Goal: Information Seeking & Learning: Learn about a topic

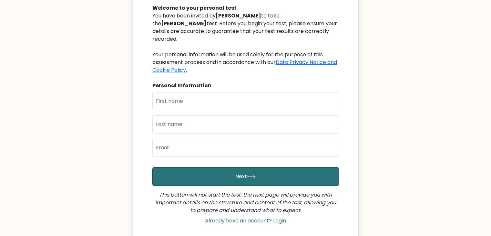
scroll to position [74, 0]
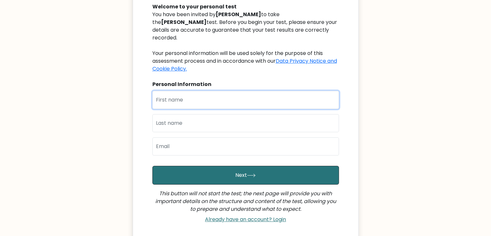
click at [220, 91] on input "text" at bounding box center [245, 100] width 187 height 18
type input "Əli"
type input "Məmmədov"
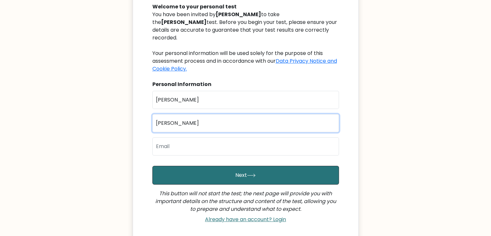
type input "elmemmedov871@gmail.com"
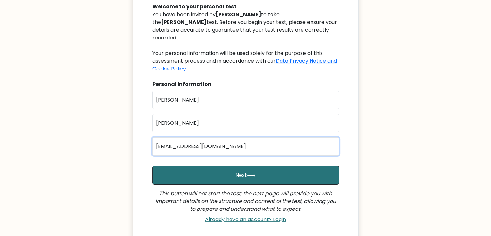
drag, startPoint x: 236, startPoint y: 141, endPoint x: 134, endPoint y: 139, distance: 102.0
click at [134, 139] on div "Murad Cebiyev Welcome to your personal test You have been invited by Rafig Java…" at bounding box center [246, 91] width 226 height 300
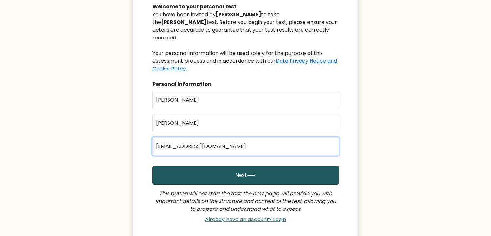
type input "alimammeddof@gmail.com"
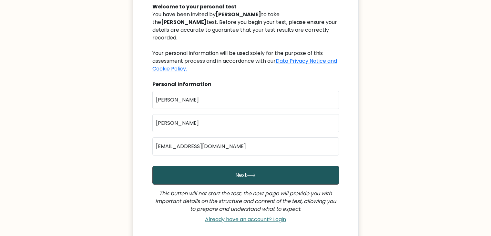
click at [216, 166] on button "Next" at bounding box center [245, 175] width 187 height 19
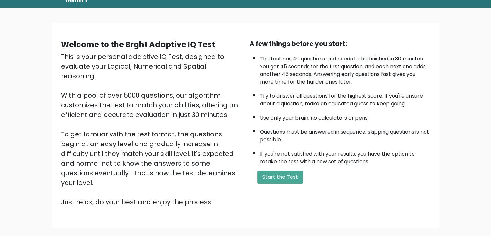
scroll to position [27, 0]
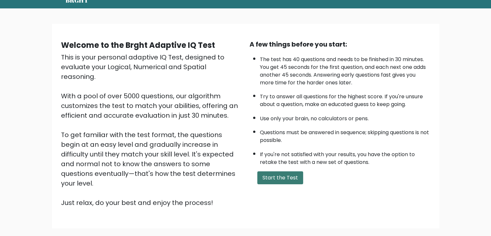
click at [278, 175] on button "Start the Test" at bounding box center [280, 177] width 46 height 13
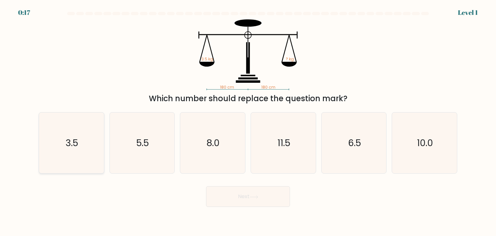
click at [99, 150] on icon "3.5" at bounding box center [71, 142] width 61 height 61
click at [248, 121] on input "a. 3.5" at bounding box center [248, 119] width 0 height 3
radio input "true"
click at [247, 197] on button "Next" at bounding box center [248, 196] width 84 height 21
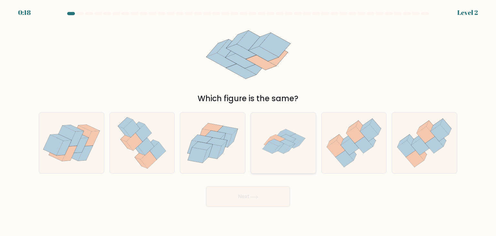
click at [279, 142] on icon at bounding box center [276, 142] width 15 height 7
click at [248, 121] on input "d." at bounding box center [248, 119] width 0 height 3
radio input "true"
click at [257, 202] on button "Next" at bounding box center [248, 196] width 84 height 21
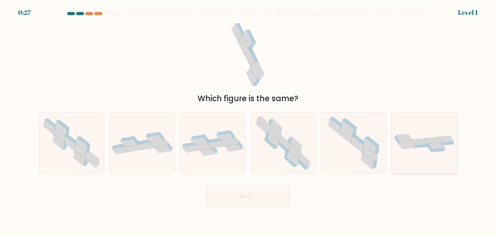
click at [422, 145] on icon at bounding box center [422, 145] width 14 height 4
click at [248, 121] on input "f." at bounding box center [248, 119] width 0 height 3
radio input "true"
click at [252, 204] on button "Next" at bounding box center [248, 196] width 84 height 21
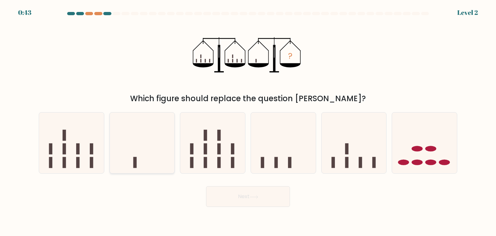
click at [143, 165] on icon at bounding box center [142, 143] width 65 height 54
click at [248, 121] on input "b." at bounding box center [248, 119] width 0 height 3
radio input "true"
click at [223, 206] on button "Next" at bounding box center [248, 196] width 84 height 21
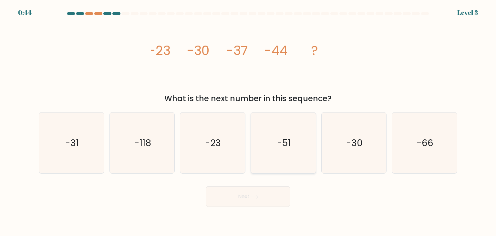
click at [253, 129] on icon "-51" at bounding box center [283, 142] width 61 height 61
click at [248, 121] on input "d. -51" at bounding box center [248, 119] width 0 height 3
radio input "true"
click at [236, 193] on button "Next" at bounding box center [248, 196] width 84 height 21
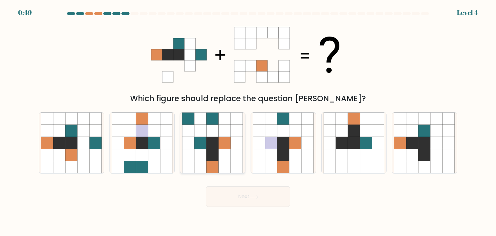
click at [209, 138] on icon at bounding box center [213, 143] width 12 height 12
click at [248, 121] on input "c." at bounding box center [248, 119] width 0 height 3
radio input "true"
click at [269, 198] on button "Next" at bounding box center [248, 196] width 84 height 21
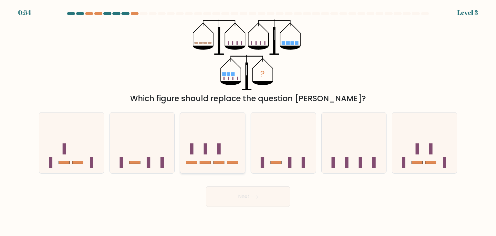
click at [222, 155] on icon at bounding box center [212, 143] width 65 height 54
click at [248, 121] on input "c." at bounding box center [248, 119] width 0 height 3
radio input "true"
click at [228, 197] on button "Next" at bounding box center [248, 196] width 84 height 21
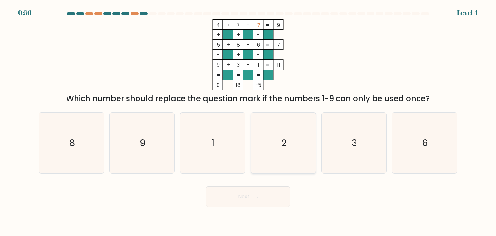
click at [283, 149] on text "2" at bounding box center [283, 142] width 5 height 13
click at [248, 121] on input "d. 2" at bounding box center [248, 119] width 0 height 3
radio input "true"
click at [259, 203] on button "Next" at bounding box center [248, 196] width 84 height 21
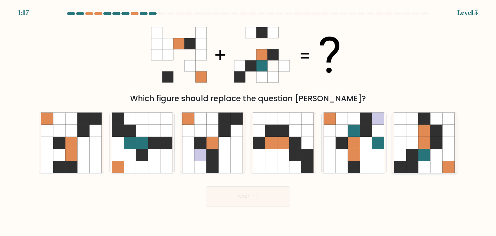
click at [415, 121] on icon at bounding box center [412, 118] width 12 height 12
click at [248, 121] on input "f." at bounding box center [248, 119] width 0 height 3
radio input "true"
click at [274, 199] on button "Next" at bounding box center [248, 196] width 84 height 21
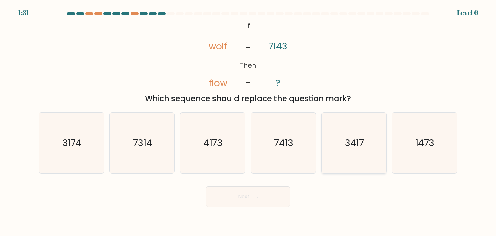
click at [338, 147] on icon "3417" at bounding box center [353, 142] width 61 height 61
click at [248, 121] on input "e. 3417" at bounding box center [248, 119] width 0 height 3
radio input "true"
click at [269, 195] on button "Next" at bounding box center [248, 196] width 84 height 21
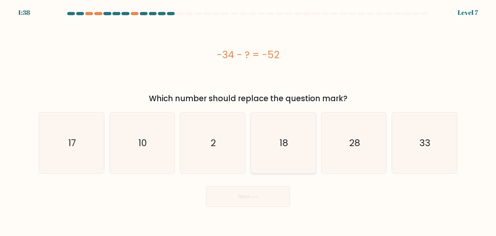
click at [289, 143] on icon "18" at bounding box center [283, 142] width 61 height 61
click at [248, 121] on input "d. 18" at bounding box center [248, 119] width 0 height 3
radio input "true"
click at [254, 193] on button "Next" at bounding box center [248, 196] width 84 height 21
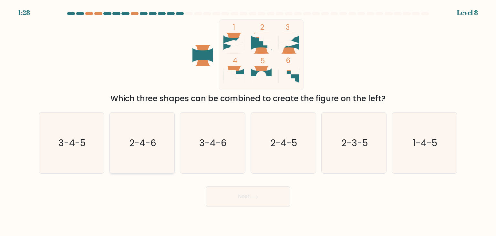
click at [147, 143] on text "2-4-6" at bounding box center [142, 142] width 27 height 13
click at [248, 121] on input "b. 2-4-6" at bounding box center [248, 119] width 0 height 3
radio input "true"
click at [255, 200] on button "Next" at bounding box center [248, 196] width 84 height 21
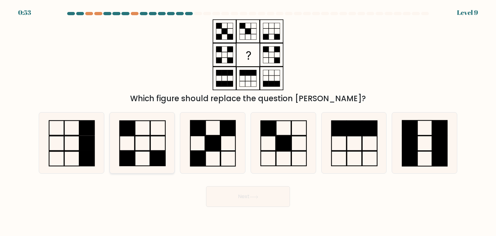
click at [137, 150] on rect at bounding box center [142, 143] width 15 height 15
click at [248, 121] on input "b." at bounding box center [248, 119] width 0 height 3
radio input "true"
click at [251, 199] on button "Next" at bounding box center [248, 196] width 84 height 21
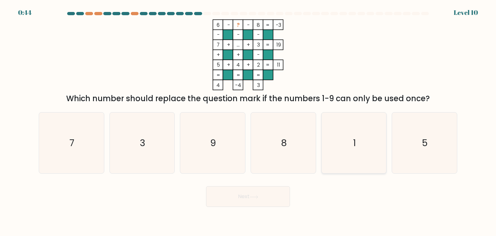
click at [354, 145] on text "1" at bounding box center [354, 142] width 3 height 13
click at [248, 121] on input "e. 1" at bounding box center [248, 119] width 0 height 3
radio input "true"
click at [268, 198] on button "Next" at bounding box center [248, 196] width 84 height 21
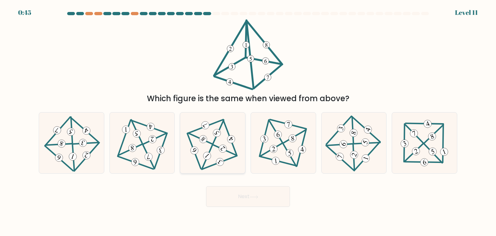
click at [216, 147] on icon at bounding box center [213, 142] width 50 height 49
click at [248, 121] on input "c." at bounding box center [248, 119] width 0 height 3
radio input "true"
click at [229, 194] on button "Next" at bounding box center [248, 196] width 84 height 21
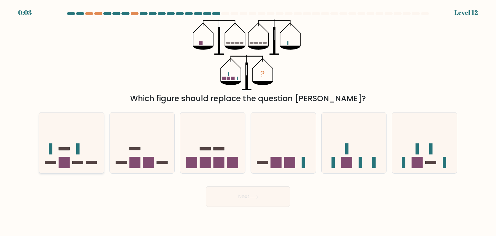
click at [62, 144] on icon at bounding box center [71, 143] width 65 height 54
click at [248, 121] on input "a." at bounding box center [248, 119] width 0 height 3
radio input "true"
click at [227, 199] on button "Next" at bounding box center [248, 196] width 84 height 21
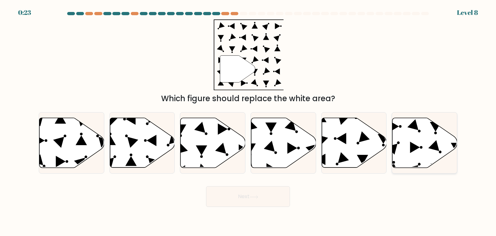
click at [419, 149] on icon at bounding box center [424, 143] width 65 height 50
click at [248, 121] on input "f." at bounding box center [248, 119] width 0 height 3
radio input "true"
click at [259, 202] on button "Next" at bounding box center [248, 196] width 84 height 21
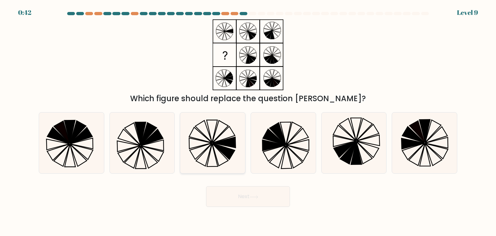
click at [216, 157] on icon at bounding box center [212, 155] width 11 height 23
click at [248, 121] on input "c." at bounding box center [248, 119] width 0 height 3
radio input "true"
click at [246, 199] on button "Next" at bounding box center [248, 196] width 84 height 21
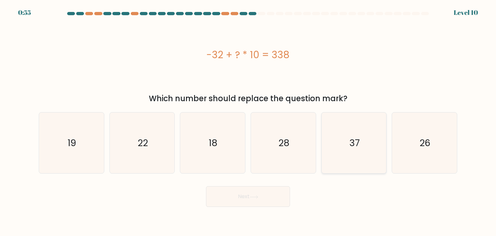
click at [354, 145] on text "37" at bounding box center [354, 142] width 10 height 13
click at [248, 121] on input "e. 37" at bounding box center [248, 119] width 0 height 3
radio input "true"
click at [244, 199] on button "Next" at bounding box center [248, 196] width 84 height 21
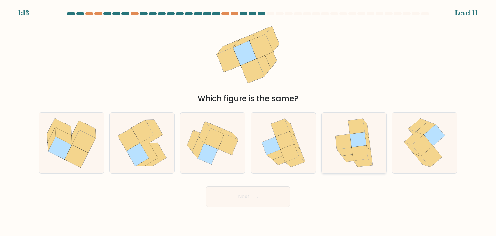
click at [367, 156] on icon at bounding box center [360, 153] width 16 height 15
click at [248, 121] on input "e." at bounding box center [248, 119] width 0 height 3
radio input "true"
click at [270, 203] on button "Next" at bounding box center [248, 196] width 84 height 21
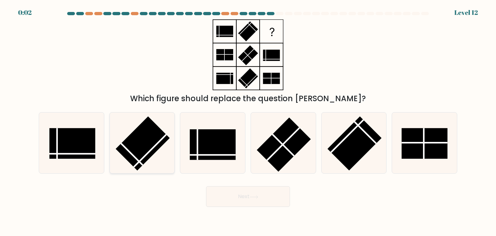
click at [147, 144] on rect at bounding box center [143, 143] width 54 height 54
click at [248, 121] on input "b." at bounding box center [248, 119] width 0 height 3
radio input "true"
click at [354, 151] on rect at bounding box center [354, 143] width 54 height 54
click at [248, 121] on input "e." at bounding box center [248, 119] width 0 height 3
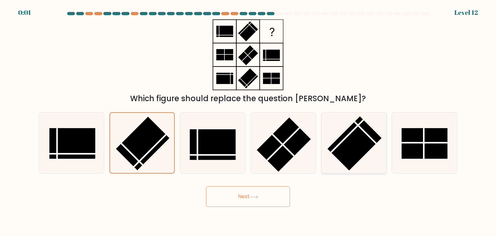
radio input "true"
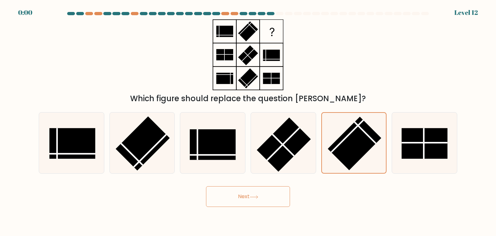
click at [270, 197] on button "Next" at bounding box center [248, 196] width 84 height 21
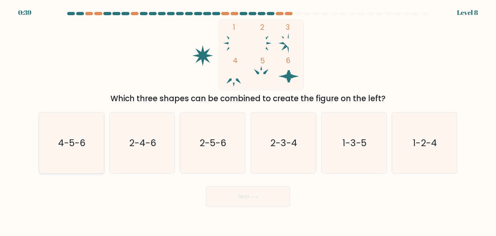
click at [88, 141] on icon "4-5-6" at bounding box center [71, 142] width 61 height 61
click at [248, 121] on input "a. 4-5-6" at bounding box center [248, 119] width 0 height 3
radio input "true"
click at [225, 197] on button "Next" at bounding box center [248, 196] width 84 height 21
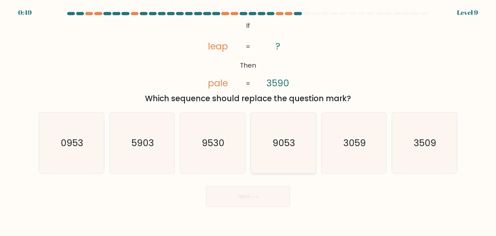
click at [296, 145] on icon "9053" at bounding box center [283, 142] width 61 height 61
click at [248, 121] on input "d. 9053" at bounding box center [248, 119] width 0 height 3
radio input "true"
click at [251, 195] on icon at bounding box center [254, 197] width 9 height 4
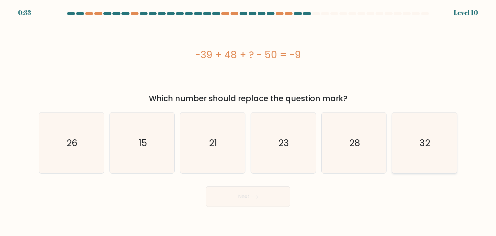
click at [456, 140] on div "32" at bounding box center [425, 142] width 66 height 61
click at [248, 121] on input "f. 32" at bounding box center [248, 119] width 0 height 3
radio input "true"
click at [246, 196] on button "Next" at bounding box center [248, 196] width 84 height 21
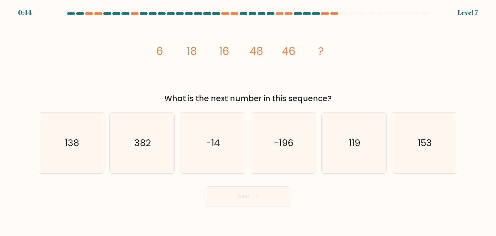
click at [219, 139] on text "-14" at bounding box center [213, 142] width 14 height 13
click at [248, 121] on input "c. -14" at bounding box center [248, 119] width 0 height 3
radio input "true"
click at [77, 147] on text "138" at bounding box center [72, 142] width 14 height 13
click at [248, 121] on input "a. 138" at bounding box center [248, 119] width 0 height 3
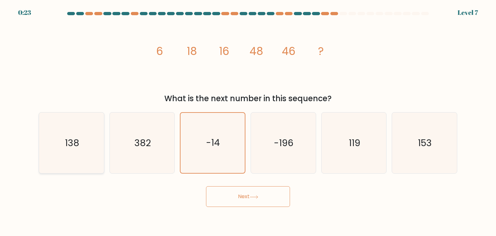
radio input "true"
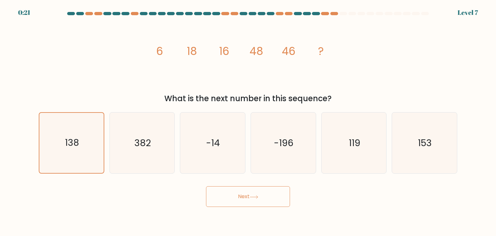
click at [248, 193] on button "Next" at bounding box center [248, 196] width 84 height 21
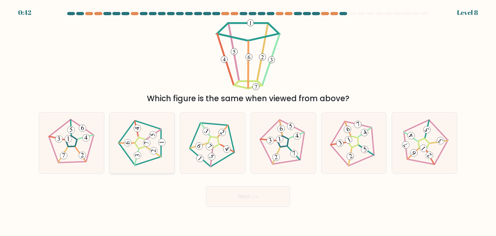
click at [146, 142] on icon at bounding box center [146, 142] width 5 height 3
click at [248, 121] on input "b." at bounding box center [248, 119] width 0 height 3
radio input "true"
click at [237, 192] on button "Next" at bounding box center [248, 196] width 84 height 21
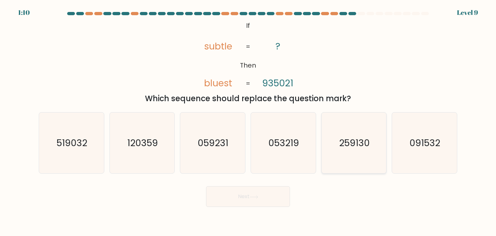
click at [360, 155] on icon "259130" at bounding box center [353, 142] width 61 height 61
click at [248, 121] on input "e. 259130" at bounding box center [248, 119] width 0 height 3
radio input "true"
click at [252, 197] on icon at bounding box center [254, 197] width 9 height 4
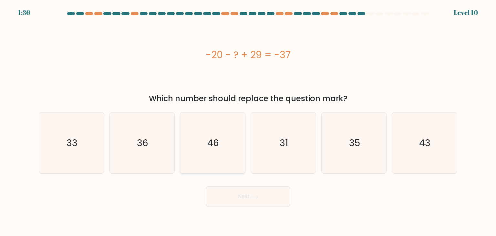
click at [213, 152] on icon "46" at bounding box center [212, 142] width 61 height 61
click at [248, 121] on input "c. 46" at bounding box center [248, 119] width 0 height 3
radio input "true"
click at [233, 201] on button "Next" at bounding box center [248, 196] width 84 height 21
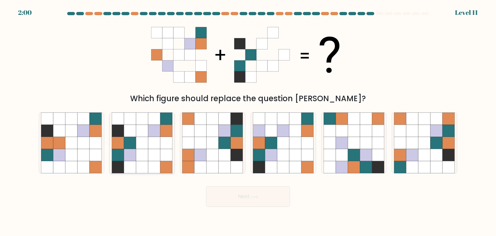
click at [127, 149] on icon at bounding box center [130, 155] width 12 height 12
click at [248, 121] on input "b." at bounding box center [248, 119] width 0 height 3
radio input "true"
click at [241, 194] on button "Next" at bounding box center [248, 196] width 84 height 21
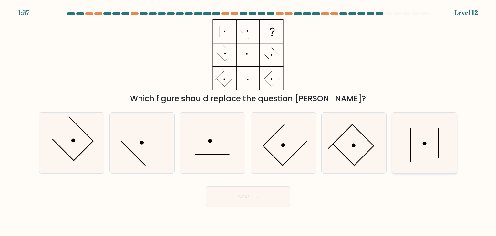
click at [417, 147] on icon at bounding box center [424, 142] width 61 height 61
click at [248, 121] on input "f." at bounding box center [248, 119] width 0 height 3
radio input "true"
click at [265, 199] on button "Next" at bounding box center [248, 196] width 84 height 21
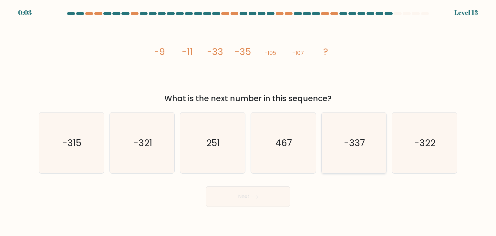
click at [350, 145] on text "-337" at bounding box center [354, 142] width 21 height 13
click at [248, 121] on input "e. -337" at bounding box center [248, 119] width 0 height 3
radio input "true"
click at [258, 209] on body "0:02 Level 13" at bounding box center [248, 118] width 496 height 236
click at [257, 199] on button "Next" at bounding box center [248, 196] width 84 height 21
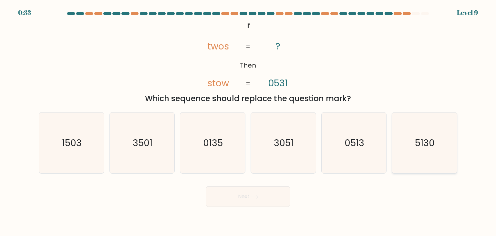
click at [416, 142] on text "5130" at bounding box center [425, 142] width 20 height 13
click at [248, 121] on input "f. 5130" at bounding box center [248, 119] width 0 height 3
radio input "true"
click at [262, 206] on button "Next" at bounding box center [248, 196] width 84 height 21
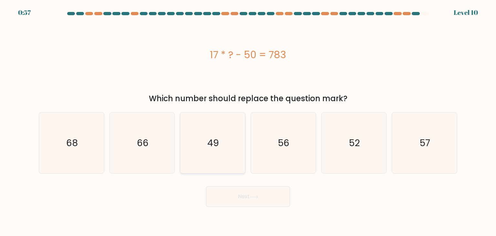
click at [210, 133] on icon "49" at bounding box center [212, 142] width 61 height 61
click at [248, 121] on input "c. 49" at bounding box center [248, 119] width 0 height 3
radio input "true"
click at [235, 203] on button "Next" at bounding box center [248, 196] width 84 height 21
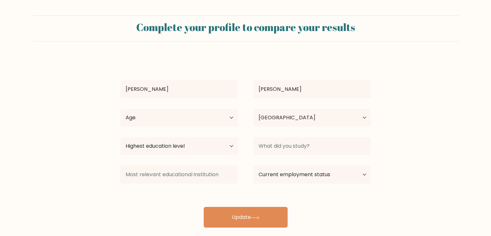
select select "AZ"
click at [355, 176] on select "Current employment status Employed Student Retired Other / prefer not to answer" at bounding box center [311, 174] width 117 height 18
click at [360, 174] on select "Current employment status Employed Student Retired Other / prefer not to answer" at bounding box center [311, 174] width 117 height 18
click at [229, 146] on select "Highest education level No schooling Primary Lower Secondary Upper Secondary Oc…" at bounding box center [178, 146] width 117 height 18
select select "masters_degree"
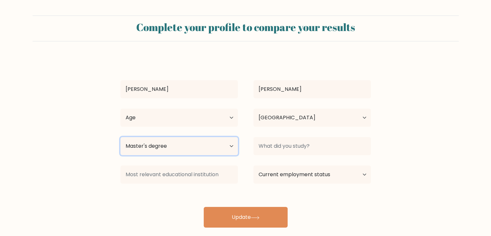
click at [120, 137] on select "Highest education level No schooling Primary Lower Secondary Upper Secondary Oc…" at bounding box center [178, 146] width 117 height 18
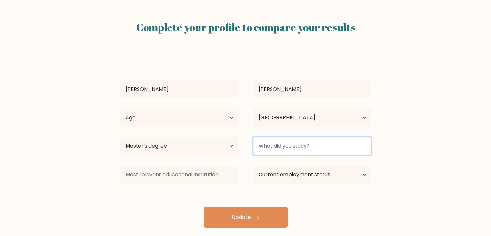
click at [296, 149] on input at bounding box center [311, 146] width 117 height 18
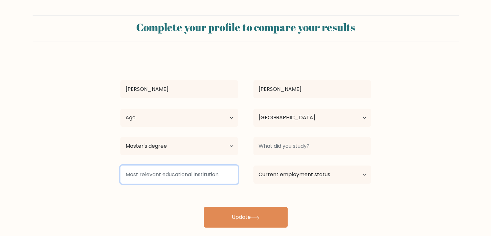
click at [217, 168] on input at bounding box center [178, 174] width 117 height 18
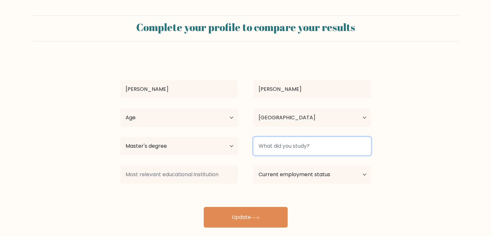
click at [292, 149] on input at bounding box center [311, 146] width 117 height 18
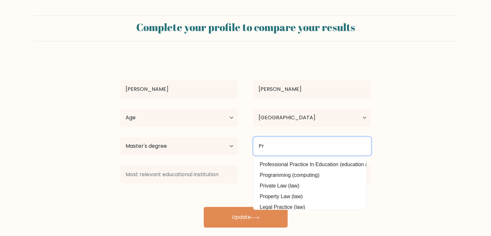
type input "P"
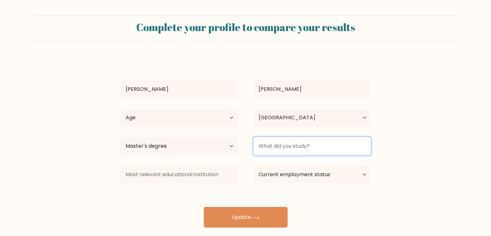
type input ":"
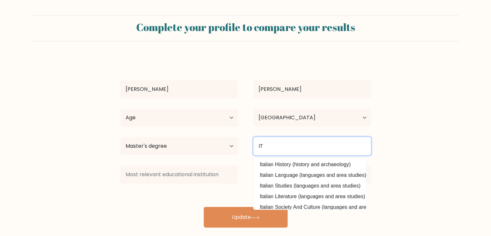
type input "I"
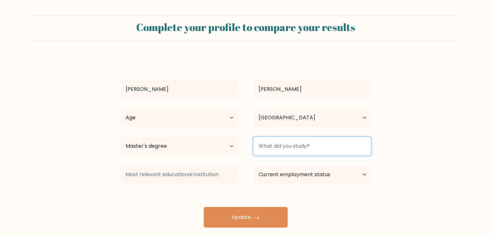
type input "P"
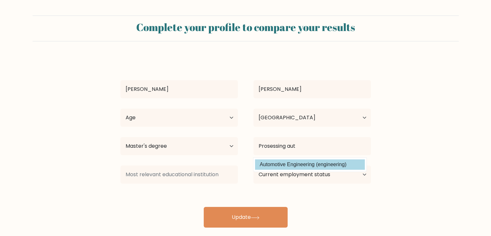
click at [315, 166] on div "Əli Məmmədov Age Under 18 years old 18-24 years old 25-34 years old 35-44 years…" at bounding box center [246, 142] width 258 height 170
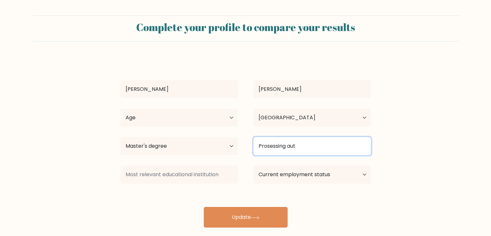
click at [310, 146] on input "Prosessing aut" at bounding box center [311, 146] width 117 height 18
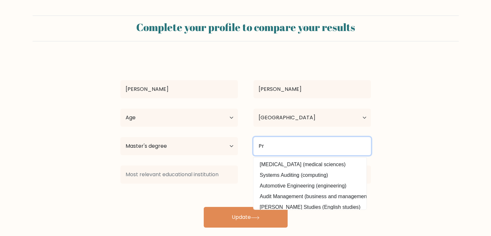
type input "P"
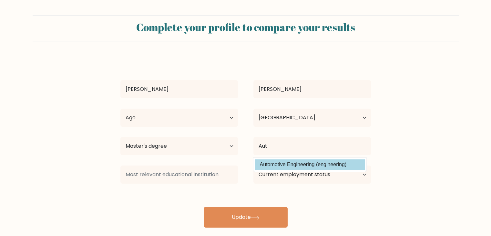
click at [311, 166] on div "Əli Məmmədov Age Under 18 years old 18-24 years old 25-34 years old 35-44 years…" at bounding box center [246, 142] width 258 height 170
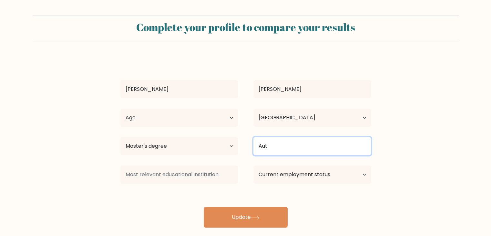
click at [311, 150] on input "Aut" at bounding box center [311, 146] width 117 height 18
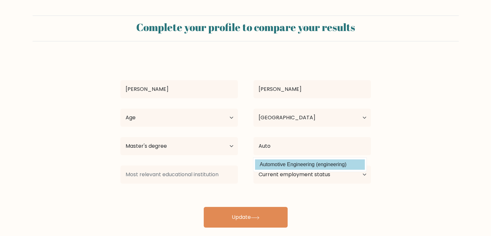
click at [322, 164] on div "Əli Məmmədov Age Under 18 years old 18-24 years old 25-34 years old 35-44 years…" at bounding box center [246, 142] width 258 height 170
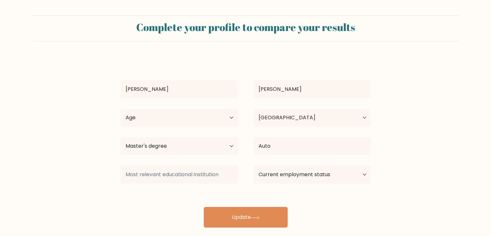
click at [322, 164] on div "Current employment status Employed Student Retired Other / prefer not to answer" at bounding box center [312, 174] width 133 height 23
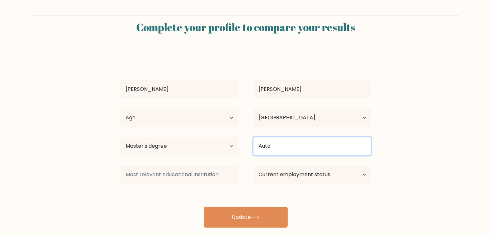
click at [300, 143] on input "Auto" at bounding box center [311, 146] width 117 height 18
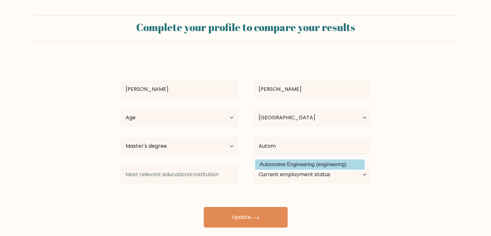
click at [349, 162] on div "Əli Məmmədov Age Under 18 years old 18-24 years old 25-34 years old 35-44 years…" at bounding box center [246, 142] width 258 height 170
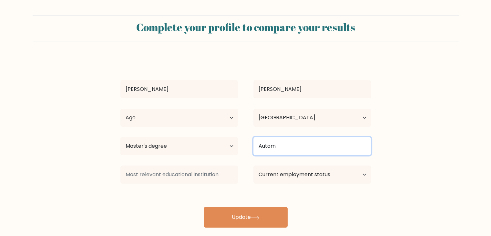
click at [321, 145] on input "Autom" at bounding box center [311, 146] width 117 height 18
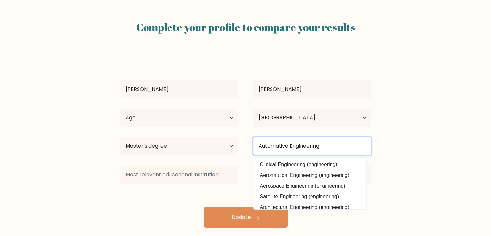
type input "Automative Engineering"
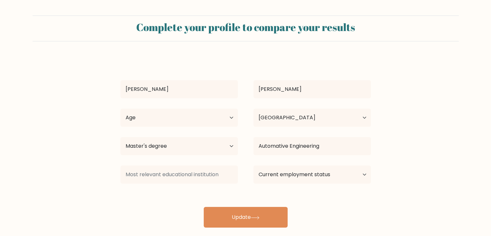
click at [396, 158] on form "Complete your profile to compare your results Əli Məmmədov Age Under 18 years o…" at bounding box center [245, 121] width 491 height 212
click at [324, 178] on select "Current employment status Employed Student Retired Other / prefer not to answer" at bounding box center [311, 174] width 117 height 18
select select "student"
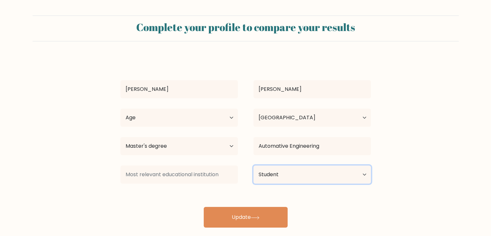
click at [253, 165] on select "Current employment status Employed Student Retired Other / prefer not to answer" at bounding box center [311, 174] width 117 height 18
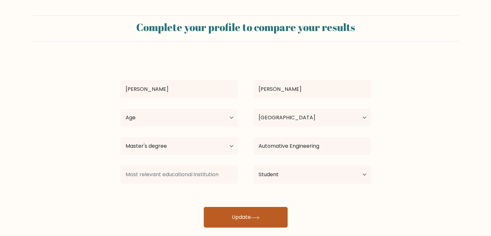
click at [256, 210] on button "Update" at bounding box center [246, 217] width 84 height 21
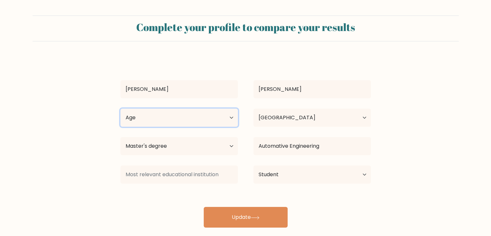
click at [229, 111] on select "Age Under 18 years old 18-24 years old 25-34 years old 35-44 years old 45-54 ye…" at bounding box center [178, 117] width 117 height 18
select select "18_24"
click at [120, 108] on select "Age Under 18 years old 18-24 years old 25-34 years old 35-44 years old 45-54 ye…" at bounding box center [178, 117] width 117 height 18
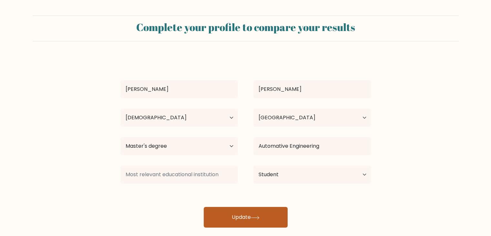
click at [236, 220] on button "Update" at bounding box center [246, 217] width 84 height 21
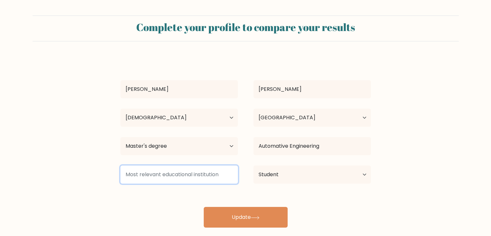
click at [181, 175] on input at bounding box center [178, 174] width 117 height 18
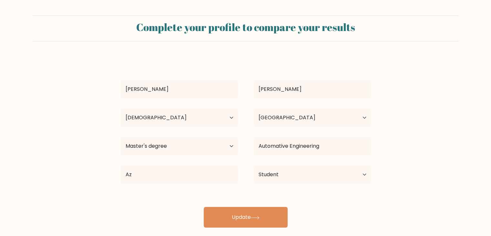
click at [187, 191] on div "Əli Məmmədov Age Under 18 years old 18-24 years old 25-34 years old 35-44 years…" at bounding box center [246, 142] width 258 height 170
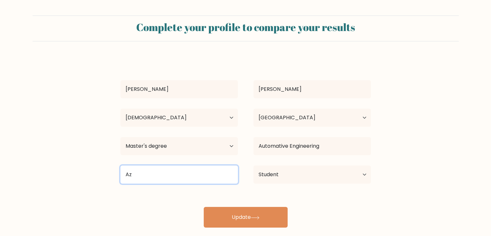
click at [189, 170] on input "Az" at bounding box center [178, 174] width 117 height 18
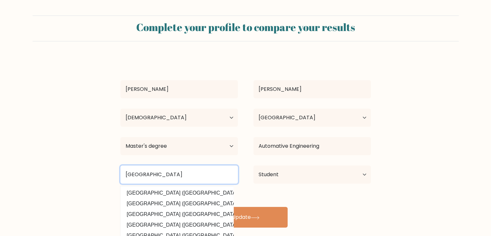
type input "Azərbaycan Texniki Universiteti"
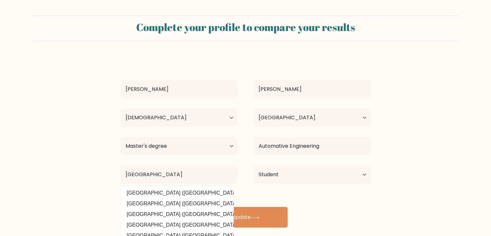
click at [318, 215] on div "Əli Məmmədov Age Under 18 years old 18-24 years old 25-34 years old 35-44 years…" at bounding box center [246, 142] width 258 height 170
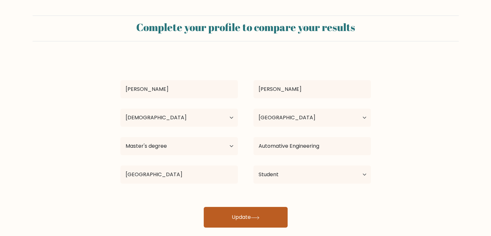
click at [261, 208] on button "Update" at bounding box center [246, 217] width 84 height 21
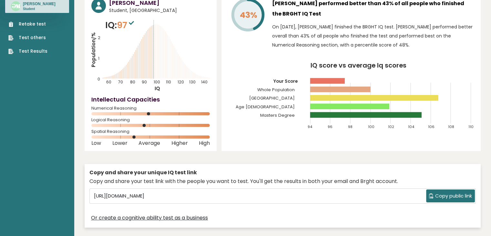
scroll to position [35, 0]
drag, startPoint x: 148, startPoint y: 113, endPoint x: 163, endPoint y: 113, distance: 15.2
click at [163, 113] on icon at bounding box center [150, 113] width 118 height 3
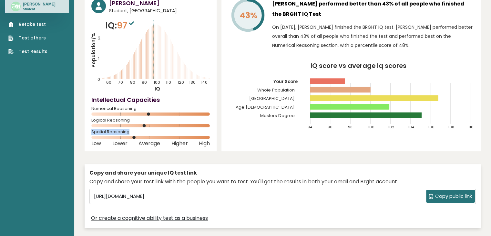
drag, startPoint x: 145, startPoint y: 128, endPoint x: 158, endPoint y: 131, distance: 14.1
click at [158, 131] on div "[PERSON_NAME] Student, [GEOGRAPHIC_DATA] IQ: 97 Population/% IQ 0 1 2 60 70 80 …" at bounding box center [151, 71] width 132 height 159
click at [158, 131] on span "Spatial Reasoning" at bounding box center [150, 131] width 118 height 3
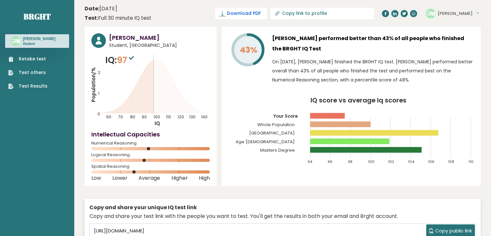
click at [260, 10] on span "Download PDF" at bounding box center [244, 13] width 34 height 7
click at [43, 58] on link "Retake test" at bounding box center [27, 59] width 39 height 7
click at [449, 13] on button "[PERSON_NAME]" at bounding box center [458, 13] width 41 height 6
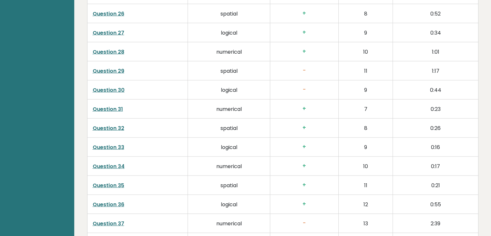
scroll to position [1649, 0]
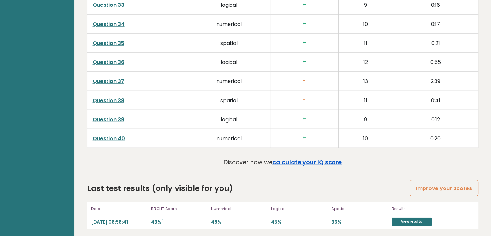
click at [309, 158] on link "calculate your IQ score" at bounding box center [306, 162] width 69 height 8
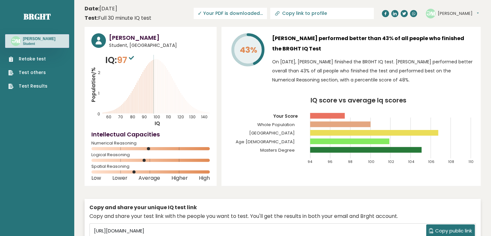
scroll to position [1, 0]
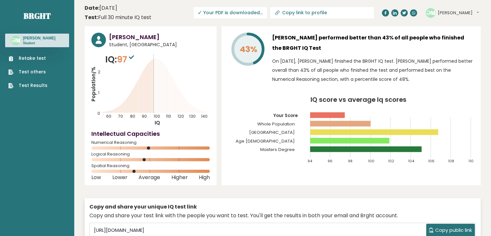
click at [38, 72] on link "Test others" at bounding box center [27, 71] width 39 height 7
click at [35, 59] on link "Retake test" at bounding box center [27, 58] width 39 height 7
click at [35, 55] on link "Retake test" at bounding box center [27, 58] width 39 height 7
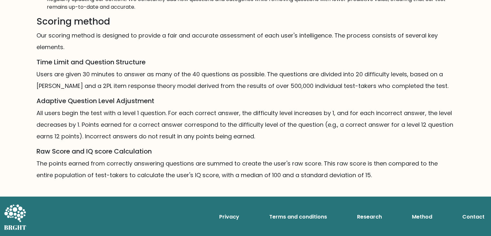
scroll to position [382, 0]
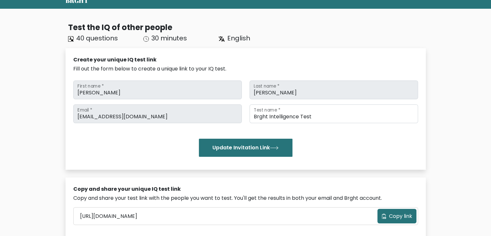
scroll to position [26, 0]
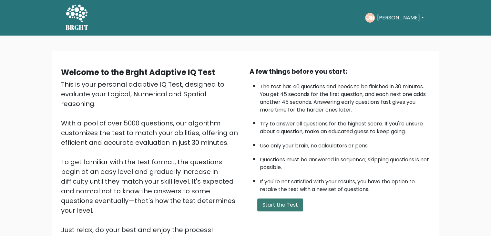
click at [277, 206] on button "Start the Test" at bounding box center [280, 204] width 46 height 13
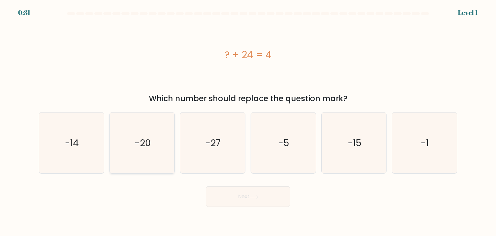
click at [165, 138] on icon "-20" at bounding box center [142, 142] width 61 height 61
click at [248, 121] on input "b. -20" at bounding box center [248, 119] width 0 height 3
radio input "true"
click at [246, 197] on button "Next" at bounding box center [248, 196] width 84 height 21
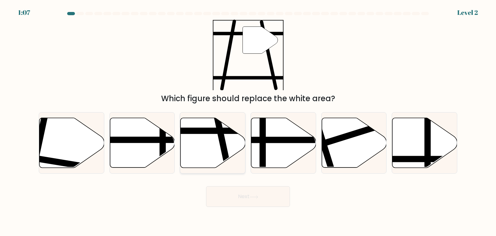
click at [219, 149] on icon at bounding box center [212, 143] width 65 height 50
click at [248, 121] on input "c." at bounding box center [248, 119] width 0 height 3
radio input "true"
click at [237, 201] on button "Next" at bounding box center [248, 196] width 84 height 21
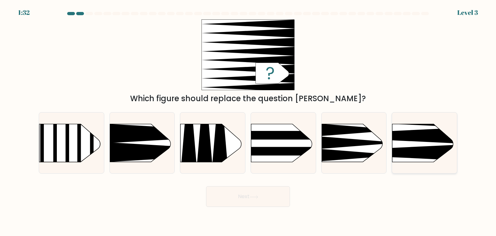
click at [414, 144] on rect at bounding box center [378, 109] width 168 height 128
click at [248, 121] on input "f." at bounding box center [248, 119] width 0 height 3
radio input "true"
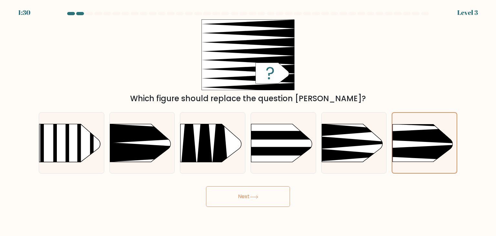
click at [265, 202] on button "Next" at bounding box center [248, 196] width 84 height 21
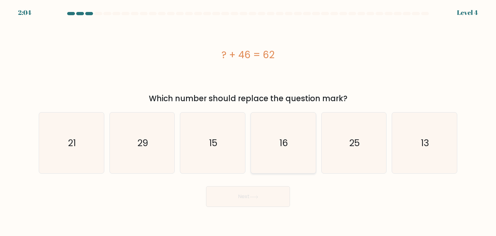
click at [280, 150] on icon "16" at bounding box center [283, 142] width 61 height 61
click at [248, 121] on input "d. 16" at bounding box center [248, 119] width 0 height 3
radio input "true"
click at [250, 202] on button "Next" at bounding box center [248, 196] width 84 height 21
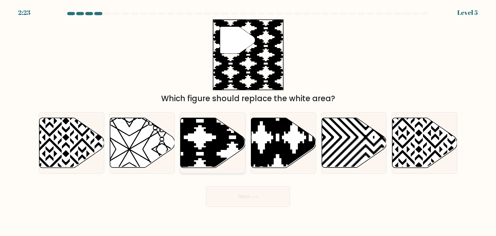
click at [219, 142] on icon at bounding box center [232, 169] width 131 height 131
click at [248, 121] on input "c." at bounding box center [248, 119] width 0 height 3
radio input "true"
click at [241, 198] on button "Next" at bounding box center [248, 196] width 84 height 21
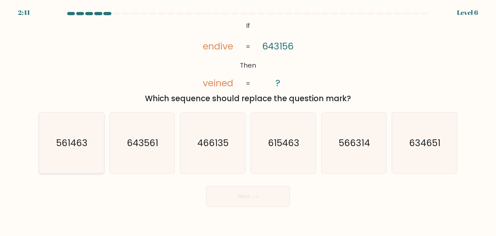
click at [78, 148] on text "561463" at bounding box center [71, 142] width 31 height 13
click at [248, 121] on input "a. 561463" at bounding box center [248, 119] width 0 height 3
radio input "true"
click at [250, 192] on button "Next" at bounding box center [248, 196] width 84 height 21
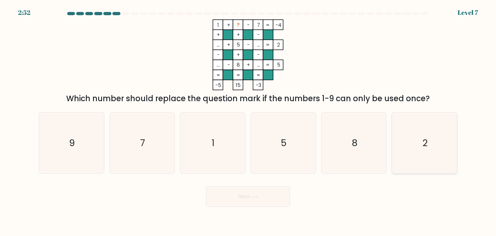
click at [420, 145] on icon "2" at bounding box center [424, 142] width 61 height 61
click at [248, 121] on input "f. 2" at bounding box center [248, 119] width 0 height 3
radio input "true"
click at [246, 203] on button "Next" at bounding box center [248, 196] width 84 height 21
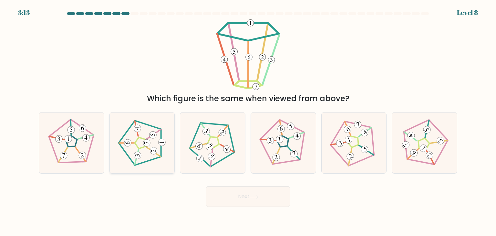
click at [147, 144] on 194 at bounding box center [146, 142] width 7 height 7
click at [248, 121] on input "b." at bounding box center [248, 119] width 0 height 3
radio input "true"
click at [254, 197] on icon at bounding box center [254, 196] width 8 height 3
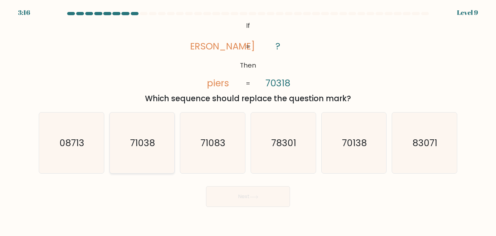
click at [141, 156] on icon "71038" at bounding box center [142, 142] width 61 height 61
click at [248, 121] on input "b. 71038" at bounding box center [248, 119] width 0 height 3
radio input "true"
click at [242, 206] on button "Next" at bounding box center [248, 196] width 84 height 21
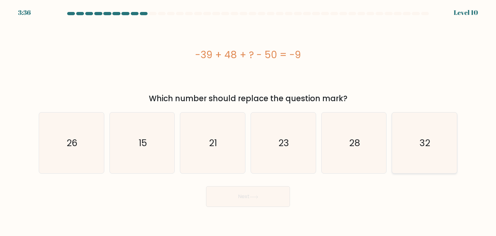
click at [414, 141] on icon "32" at bounding box center [424, 142] width 61 height 61
click at [248, 121] on input "f. 32" at bounding box center [248, 119] width 0 height 3
radio input "true"
click at [249, 197] on button "Next" at bounding box center [248, 196] width 84 height 21
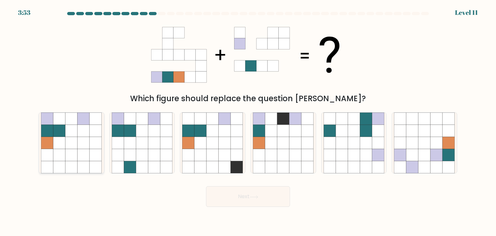
click at [70, 128] on icon at bounding box center [72, 131] width 12 height 12
click at [248, 121] on input "a." at bounding box center [248, 119] width 0 height 3
radio input "true"
click at [249, 194] on button "Next" at bounding box center [248, 196] width 84 height 21
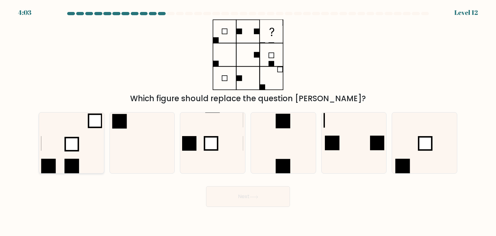
click at [77, 152] on icon at bounding box center [71, 142] width 61 height 61
click at [248, 121] on input "a." at bounding box center [248, 119] width 0 height 3
radio input "true"
click at [237, 198] on button "Next" at bounding box center [248, 196] width 84 height 21
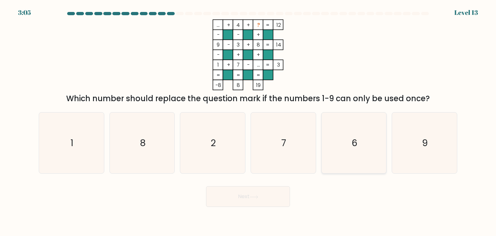
click at [345, 150] on icon "6" at bounding box center [353, 142] width 61 height 61
click at [248, 121] on input "e. 6" at bounding box center [248, 119] width 0 height 3
radio input "true"
click at [345, 150] on icon "6" at bounding box center [354, 143] width 60 height 60
click at [248, 121] on input "e. 6" at bounding box center [248, 119] width 0 height 3
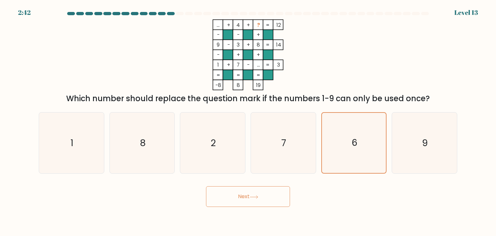
click at [254, 198] on icon at bounding box center [254, 197] width 9 height 4
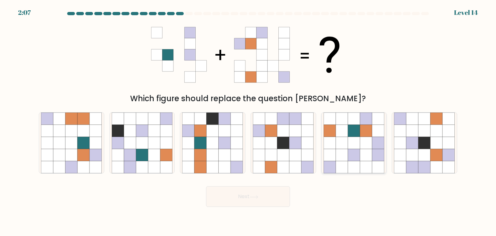
click at [354, 151] on icon at bounding box center [354, 155] width 12 height 12
click at [248, 121] on input "e." at bounding box center [248, 119] width 0 height 3
radio input "true"
click at [246, 205] on button "Next" at bounding box center [248, 196] width 84 height 21
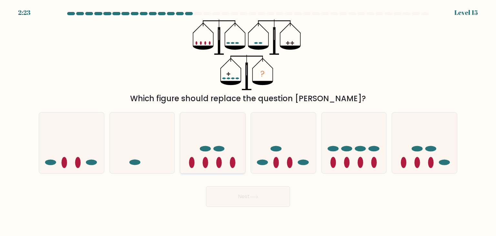
click at [223, 140] on icon at bounding box center [212, 143] width 65 height 54
click at [248, 121] on input "c." at bounding box center [248, 119] width 0 height 3
radio input "true"
click at [241, 203] on button "Next" at bounding box center [248, 196] width 84 height 21
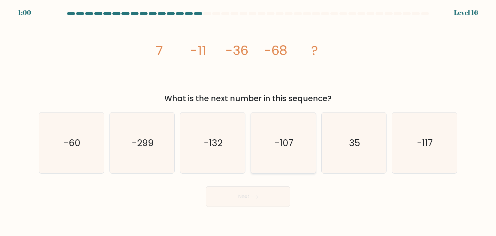
click at [298, 145] on icon "-107" at bounding box center [283, 142] width 61 height 61
click at [248, 121] on input "d. -107" at bounding box center [248, 119] width 0 height 3
radio input "true"
click at [254, 198] on icon at bounding box center [254, 197] width 9 height 4
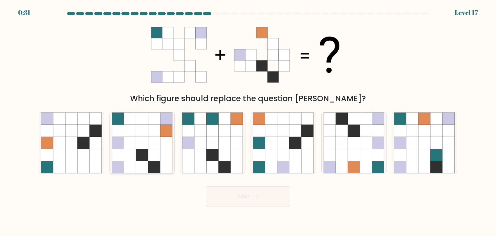
click at [155, 138] on icon at bounding box center [154, 143] width 12 height 12
click at [248, 121] on input "b." at bounding box center [248, 119] width 0 height 3
radio input "true"
click at [253, 199] on button "Next" at bounding box center [248, 196] width 84 height 21
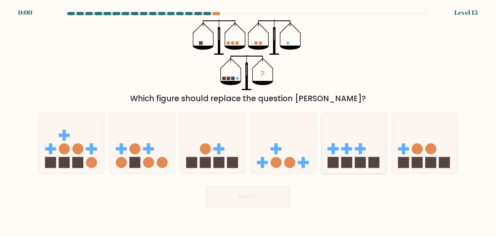
click at [337, 151] on icon at bounding box center [353, 143] width 65 height 54
click at [248, 121] on input "e." at bounding box center [248, 119] width 0 height 3
radio input "true"
click at [337, 151] on icon at bounding box center [354, 142] width 64 height 53
click at [248, 121] on input "e." at bounding box center [248, 119] width 0 height 3
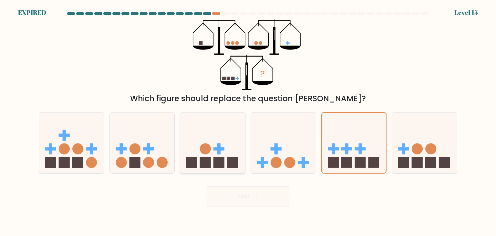
click at [219, 154] on icon at bounding box center [212, 143] width 65 height 54
click at [248, 121] on input "c." at bounding box center [248, 119] width 0 height 3
radio input "true"
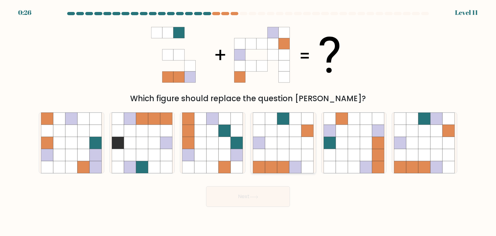
click at [282, 153] on icon at bounding box center [283, 155] width 12 height 12
click at [248, 121] on input "d." at bounding box center [248, 119] width 0 height 3
radio input "true"
click at [260, 194] on button "Next" at bounding box center [248, 196] width 84 height 21
click at [137, 158] on icon at bounding box center [142, 155] width 12 height 12
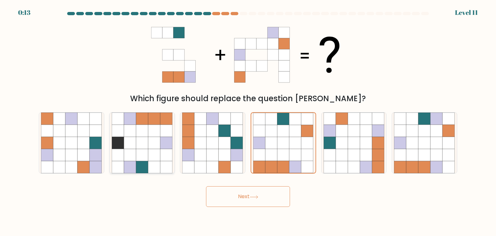
click at [248, 121] on input "b." at bounding box center [248, 119] width 0 height 3
radio input "true"
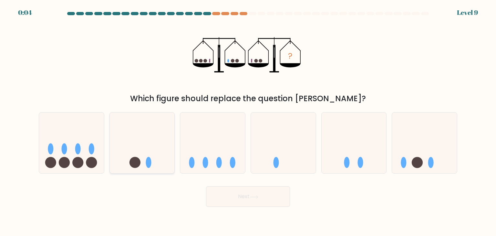
click at [126, 153] on icon at bounding box center [142, 143] width 65 height 54
click at [248, 121] on input "b." at bounding box center [248, 119] width 0 height 3
radio input "true"
click at [222, 201] on button "Next" at bounding box center [248, 196] width 84 height 21
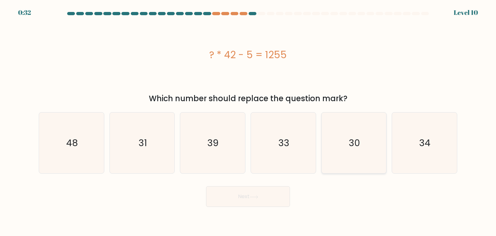
click at [364, 148] on icon "30" at bounding box center [353, 142] width 61 height 61
click at [248, 121] on input "e. 30" at bounding box center [248, 119] width 0 height 3
radio input "true"
click at [242, 197] on button "Next" at bounding box center [248, 196] width 84 height 21
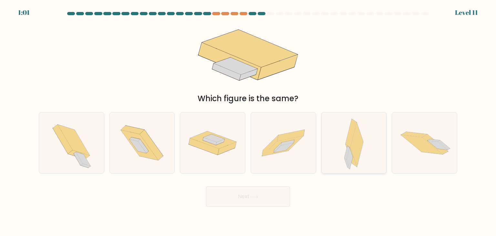
click at [356, 146] on icon at bounding box center [357, 144] width 13 height 44
click at [248, 121] on input "e." at bounding box center [248, 119] width 0 height 3
radio input "true"
click at [276, 196] on button "Next" at bounding box center [248, 196] width 84 height 21
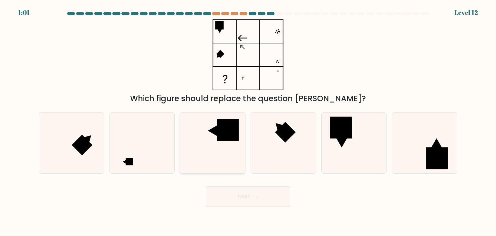
click at [219, 144] on icon at bounding box center [212, 142] width 61 height 61
click at [248, 121] on input "c." at bounding box center [248, 119] width 0 height 3
radio input "true"
click at [228, 197] on button "Next" at bounding box center [248, 196] width 84 height 21
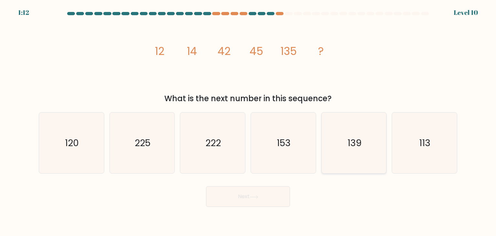
click at [379, 140] on icon "139" at bounding box center [353, 142] width 61 height 61
click at [248, 121] on input "e. 139" at bounding box center [248, 119] width 0 height 3
radio input "true"
click at [257, 198] on icon at bounding box center [254, 197] width 9 height 4
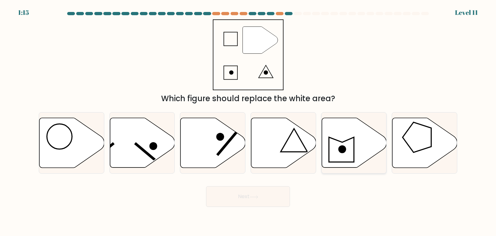
click at [349, 145] on icon at bounding box center [353, 143] width 65 height 50
click at [248, 121] on input "e." at bounding box center [248, 119] width 0 height 3
radio input "true"
click at [258, 199] on button "Next" at bounding box center [248, 196] width 84 height 21
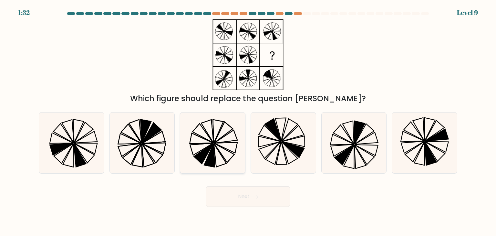
click at [219, 150] on icon at bounding box center [224, 152] width 20 height 19
click at [248, 121] on input "c." at bounding box center [248, 119] width 0 height 3
radio input "true"
click at [239, 205] on button "Next" at bounding box center [248, 196] width 84 height 21
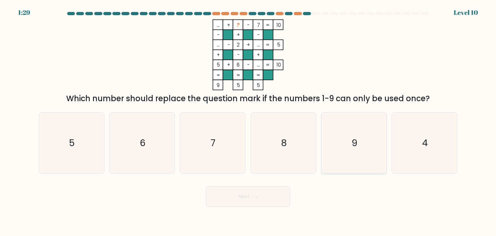
click at [367, 146] on icon "9" at bounding box center [353, 142] width 61 height 61
click at [248, 121] on input "e. 9" at bounding box center [248, 119] width 0 height 3
radio input "true"
click at [261, 195] on button "Next" at bounding box center [248, 196] width 84 height 21
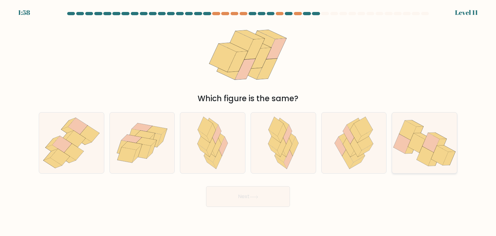
click at [415, 157] on icon at bounding box center [424, 143] width 65 height 54
click at [248, 121] on input "f." at bounding box center [248, 119] width 0 height 3
radio input "true"
click at [256, 201] on button "Next" at bounding box center [248, 196] width 84 height 21
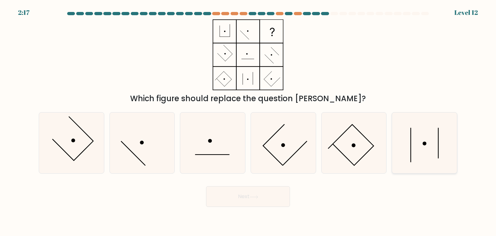
click at [407, 148] on icon at bounding box center [424, 142] width 61 height 61
click at [248, 121] on input "f." at bounding box center [248, 119] width 0 height 3
radio input "true"
click at [260, 195] on button "Next" at bounding box center [248, 196] width 84 height 21
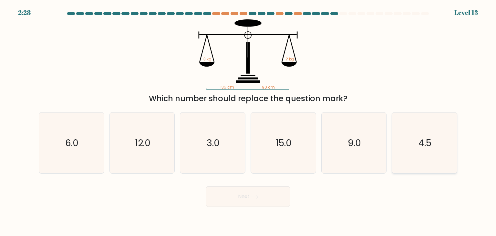
click at [426, 155] on icon "4.5" at bounding box center [424, 142] width 61 height 61
click at [248, 121] on input "f. 4.5" at bounding box center [248, 119] width 0 height 3
radio input "true"
click at [265, 194] on button "Next" at bounding box center [248, 196] width 84 height 21
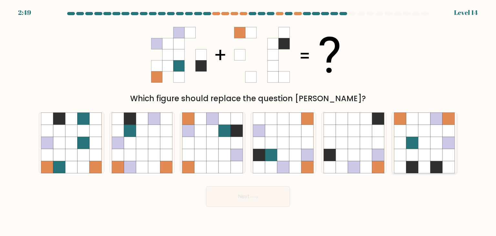
click at [435, 156] on icon at bounding box center [436, 155] width 12 height 12
click at [248, 121] on input "f." at bounding box center [248, 119] width 0 height 3
radio input "true"
click at [245, 205] on button "Next" at bounding box center [248, 196] width 84 height 21
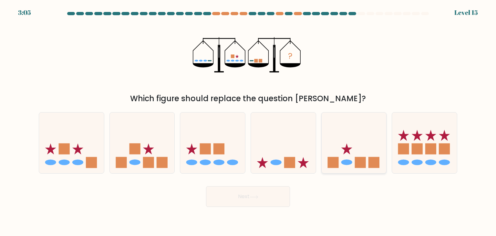
click at [349, 166] on icon at bounding box center [353, 143] width 65 height 54
click at [248, 121] on input "e." at bounding box center [248, 119] width 0 height 3
radio input "true"
click at [272, 197] on button "Next" at bounding box center [248, 196] width 84 height 21
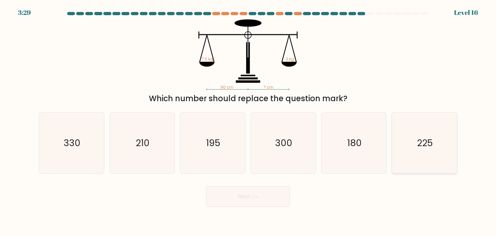
click at [407, 136] on icon "225" at bounding box center [424, 142] width 61 height 61
click at [248, 121] on input "f. 225" at bounding box center [248, 119] width 0 height 3
radio input "true"
click at [264, 201] on button "Next" at bounding box center [248, 196] width 84 height 21
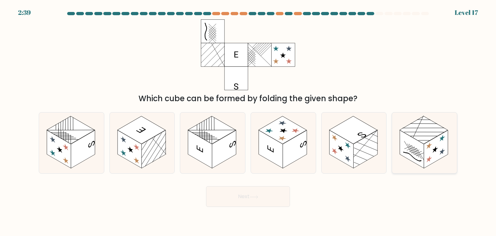
click at [421, 152] on rect at bounding box center [412, 149] width 24 height 38
click at [248, 121] on input "f." at bounding box center [248, 119] width 0 height 3
radio input "true"
click at [249, 192] on button "Next" at bounding box center [248, 196] width 84 height 21
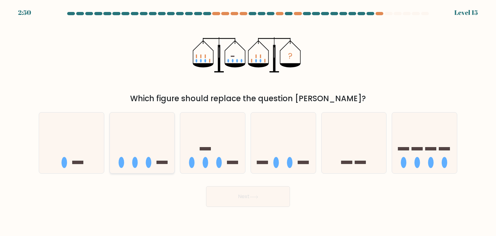
click at [159, 155] on icon at bounding box center [142, 143] width 65 height 54
click at [248, 121] on input "b." at bounding box center [248, 119] width 0 height 3
radio input "true"
click at [226, 191] on button "Next" at bounding box center [248, 196] width 84 height 21
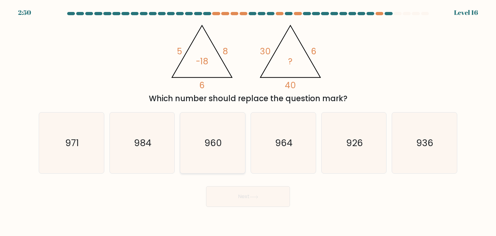
click at [205, 151] on icon "960" at bounding box center [212, 142] width 61 height 61
click at [248, 121] on input "c. 960" at bounding box center [248, 119] width 0 height 3
radio input "true"
click at [253, 202] on button "Next" at bounding box center [248, 196] width 84 height 21
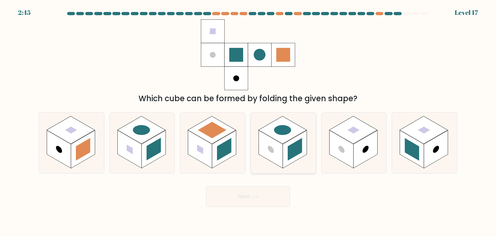
click at [279, 151] on rect at bounding box center [271, 149] width 24 height 38
click at [248, 121] on input "d." at bounding box center [248, 119] width 0 height 3
radio input "true"
click at [260, 199] on button "Next" at bounding box center [248, 196] width 84 height 21
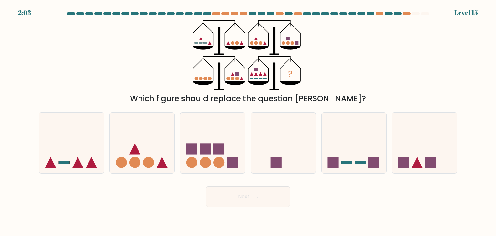
click at [260, 77] on icon "?" at bounding box center [248, 54] width 110 height 71
click at [158, 158] on icon at bounding box center [142, 143] width 65 height 54
click at [248, 121] on input "b." at bounding box center [248, 119] width 0 height 3
radio input "true"
click at [200, 166] on icon at bounding box center [212, 143] width 65 height 54
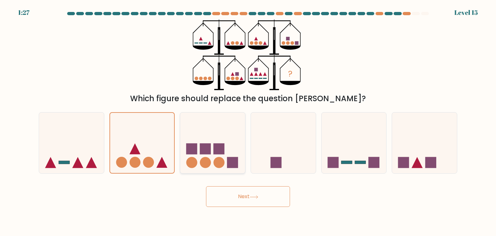
click at [248, 121] on input "c." at bounding box center [248, 119] width 0 height 3
radio input "true"
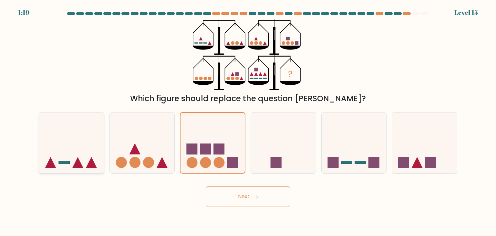
click at [89, 154] on icon at bounding box center [71, 143] width 65 height 54
click at [248, 121] on input "a." at bounding box center [248, 119] width 0 height 3
radio input "true"
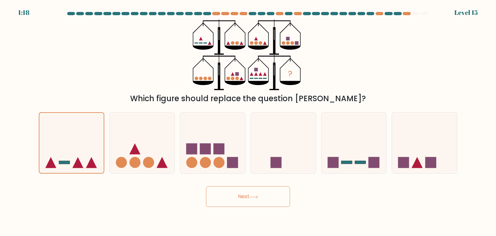
click at [241, 198] on button "Next" at bounding box center [248, 196] width 84 height 21
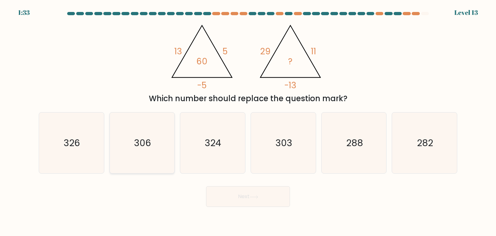
click at [142, 145] on text "306" at bounding box center [142, 142] width 17 height 13
click at [248, 121] on input "b. 306" at bounding box center [248, 119] width 0 height 3
radio input "true"
click at [233, 199] on button "Next" at bounding box center [248, 196] width 84 height 21
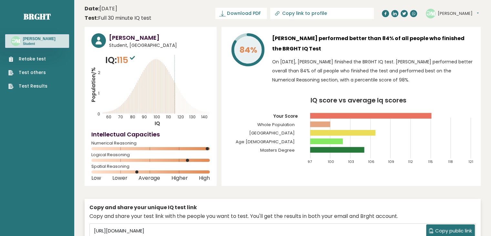
click at [331, 13] on input "Copy link to profile" at bounding box center [326, 13] width 88 height 5
type input "[URL][DOMAIN_NAME]"
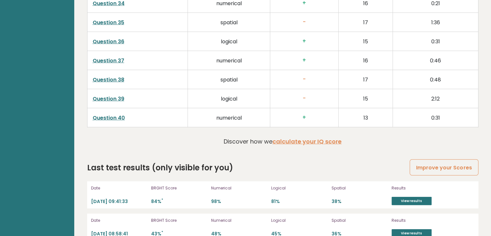
scroll to position [1681, 0]
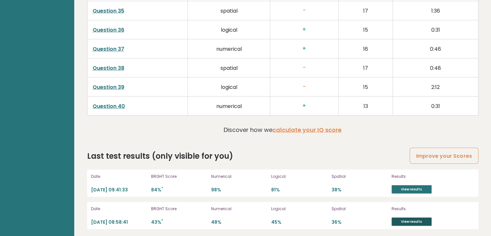
click at [416, 217] on link "View results" at bounding box center [412, 221] width 40 height 8
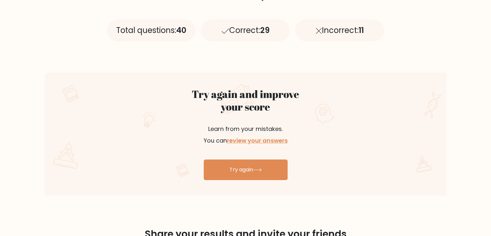
scroll to position [297, 0]
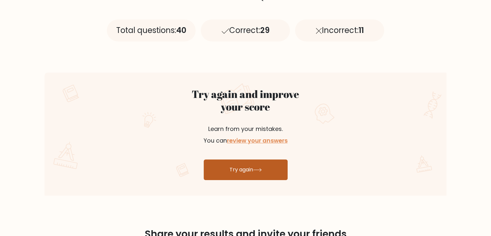
click at [271, 174] on link "Try again" at bounding box center [246, 169] width 84 height 21
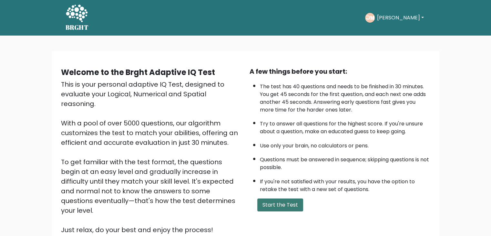
click at [276, 206] on button "Start the Test" at bounding box center [280, 204] width 46 height 13
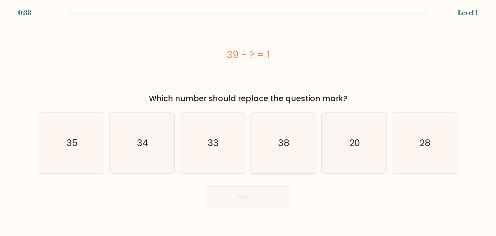
click at [280, 158] on icon "38" at bounding box center [283, 142] width 61 height 61
click at [248, 121] on input "d. 38" at bounding box center [248, 119] width 0 height 3
radio input "true"
click at [253, 195] on icon at bounding box center [254, 197] width 9 height 4
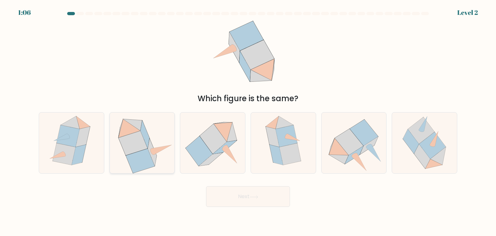
click at [153, 164] on icon at bounding box center [140, 160] width 29 height 24
click at [248, 121] on input "b." at bounding box center [248, 119] width 0 height 3
radio input "true"
click at [250, 197] on button "Next" at bounding box center [248, 196] width 84 height 21
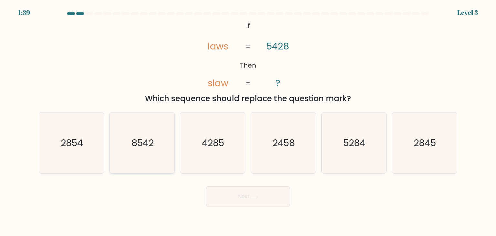
click at [147, 153] on icon "8542" at bounding box center [142, 142] width 61 height 61
click at [248, 121] on input "b. 8542" at bounding box center [248, 119] width 0 height 3
radio input "true"
click at [229, 195] on button "Next" at bounding box center [248, 196] width 84 height 21
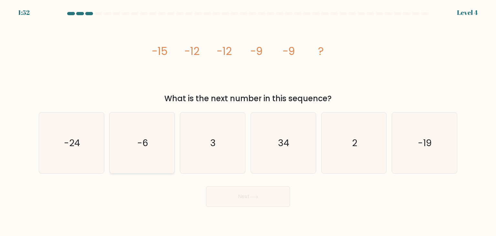
click at [161, 152] on icon "-6" at bounding box center [142, 142] width 61 height 61
click at [248, 121] on input "b. -6" at bounding box center [248, 119] width 0 height 3
radio input "true"
click at [247, 203] on button "Next" at bounding box center [248, 196] width 84 height 21
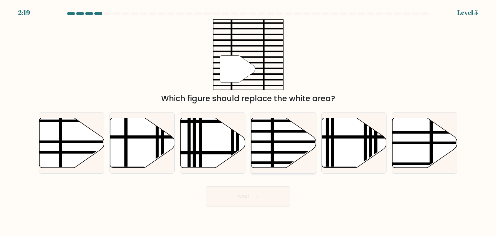
click at [277, 144] on icon at bounding box center [283, 143] width 65 height 50
click at [248, 121] on input "d." at bounding box center [248, 119] width 0 height 3
radio input "true"
click at [265, 199] on button "Next" at bounding box center [248, 196] width 84 height 21
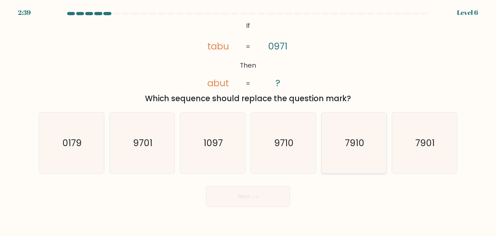
click at [353, 150] on icon "7910" at bounding box center [353, 142] width 61 height 61
click at [248, 121] on input "e. 7910" at bounding box center [248, 119] width 0 height 3
radio input "true"
click at [272, 196] on button "Next" at bounding box center [248, 196] width 84 height 21
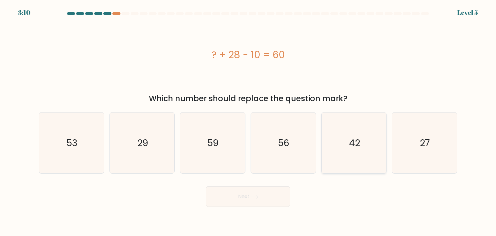
click at [362, 157] on icon "42" at bounding box center [353, 142] width 61 height 61
click at [248, 121] on input "e. 42" at bounding box center [248, 119] width 0 height 3
radio input "true"
click at [270, 197] on button "Next" at bounding box center [248, 196] width 84 height 21
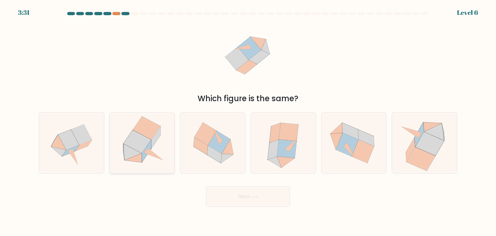
click at [149, 148] on icon at bounding box center [146, 151] width 9 height 22
click at [248, 121] on input "b." at bounding box center [248, 119] width 0 height 3
radio input "true"
click at [241, 197] on button "Next" at bounding box center [248, 196] width 84 height 21
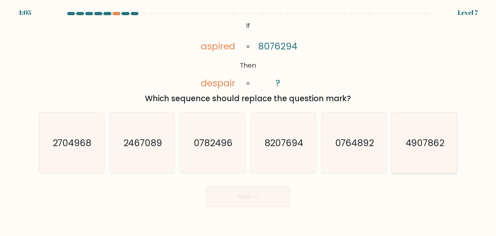
click at [432, 150] on icon "4907862" at bounding box center [424, 142] width 61 height 61
click at [248, 121] on input "f. 4907862" at bounding box center [248, 119] width 0 height 3
radio input "true"
click at [263, 194] on button "Next" at bounding box center [248, 196] width 84 height 21
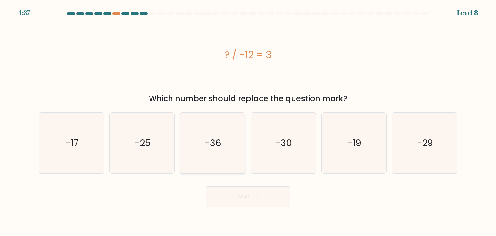
click at [213, 142] on text "-36" at bounding box center [213, 142] width 16 height 13
click at [248, 121] on input "c. -36" at bounding box center [248, 119] width 0 height 3
radio input "true"
click at [250, 196] on button "Next" at bounding box center [248, 196] width 84 height 21
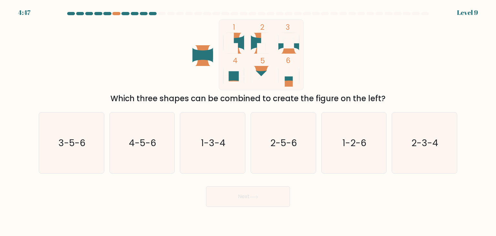
click at [289, 43] on rect at bounding box center [288, 43] width 10 height 10
click at [365, 153] on icon "1-2-6" at bounding box center [353, 142] width 61 height 61
click at [248, 121] on input "e. 1-2-6" at bounding box center [248, 119] width 0 height 3
radio input "true"
click at [245, 198] on button "Next" at bounding box center [248, 196] width 84 height 21
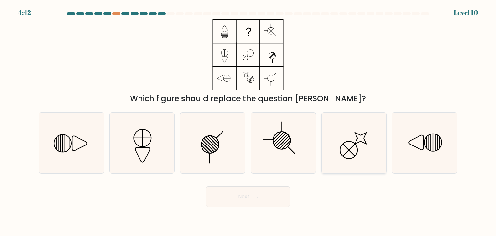
click at [360, 153] on icon at bounding box center [353, 142] width 61 height 61
click at [248, 121] on input "e." at bounding box center [248, 119] width 0 height 3
radio input "true"
click at [262, 203] on button "Next" at bounding box center [248, 196] width 84 height 21
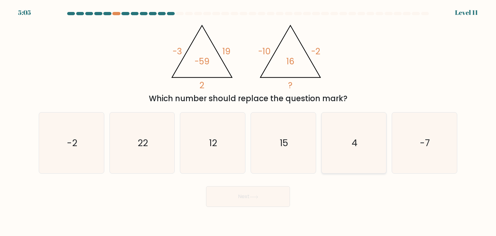
click at [364, 149] on icon "4" at bounding box center [353, 142] width 61 height 61
click at [248, 121] on input "e. 4" at bounding box center [248, 119] width 0 height 3
radio input "true"
click at [262, 198] on button "Next" at bounding box center [248, 196] width 84 height 21
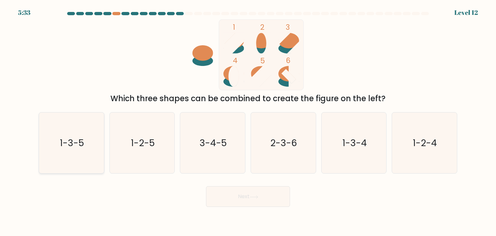
click at [78, 158] on icon "1-3-5" at bounding box center [71, 142] width 61 height 61
click at [248, 121] on input "a. 1-3-5" at bounding box center [248, 119] width 0 height 3
radio input "true"
click at [244, 201] on button "Next" at bounding box center [248, 196] width 84 height 21
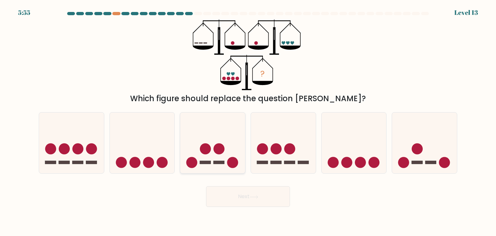
click at [217, 149] on circle at bounding box center [219, 148] width 11 height 11
click at [248, 121] on input "c." at bounding box center [248, 119] width 0 height 3
radio input "true"
click at [233, 200] on button "Next" at bounding box center [248, 196] width 84 height 21
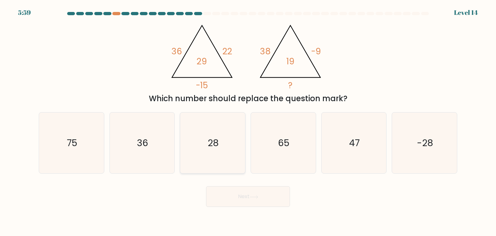
click at [203, 148] on icon "28" at bounding box center [212, 142] width 61 height 61
click at [248, 121] on input "c. 28" at bounding box center [248, 119] width 0 height 3
radio input "true"
click at [248, 193] on button "Next" at bounding box center [248, 196] width 84 height 21
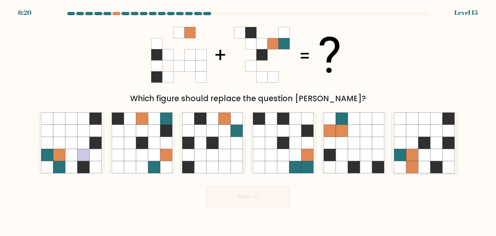
click at [444, 154] on icon at bounding box center [449, 155] width 12 height 12
click at [248, 121] on input "f." at bounding box center [248, 119] width 0 height 3
radio input "true"
click at [267, 202] on button "Next" at bounding box center [248, 196] width 84 height 21
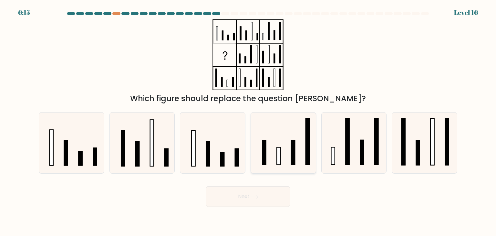
click at [278, 145] on icon at bounding box center [283, 142] width 61 height 61
click at [248, 121] on input "d." at bounding box center [248, 119] width 0 height 3
radio input "true"
click at [252, 205] on button "Next" at bounding box center [248, 196] width 84 height 21
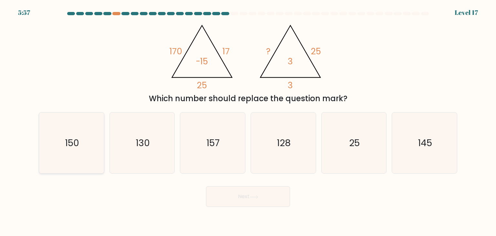
click at [65, 146] on text "150" at bounding box center [72, 142] width 14 height 13
click at [248, 121] on input "a. 150" at bounding box center [248, 119] width 0 height 3
radio input "true"
click at [261, 194] on button "Next" at bounding box center [248, 196] width 84 height 21
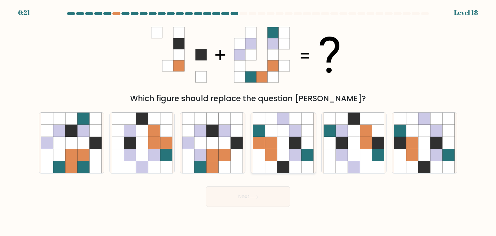
click at [279, 158] on icon at bounding box center [283, 155] width 12 height 12
click at [248, 121] on input "d." at bounding box center [248, 119] width 0 height 3
radio input "true"
click at [262, 206] on button "Next" at bounding box center [248, 196] width 84 height 21
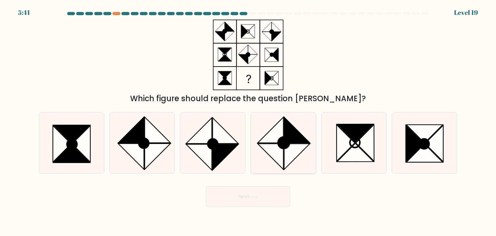
click at [305, 145] on icon at bounding box center [297, 157] width 26 height 26
click at [248, 121] on input "d." at bounding box center [248, 119] width 0 height 3
radio input "true"
click at [263, 196] on button "Next" at bounding box center [248, 196] width 84 height 21
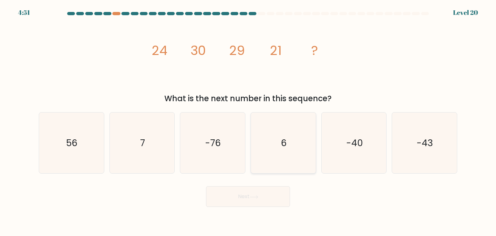
click at [284, 141] on text "6" at bounding box center [284, 142] width 6 height 13
click at [248, 121] on input "d. 6" at bounding box center [248, 119] width 0 height 3
radio input "true"
click at [103, 149] on div "56" at bounding box center [72, 142] width 66 height 61
click at [248, 121] on input "a. 56" at bounding box center [248, 119] width 0 height 3
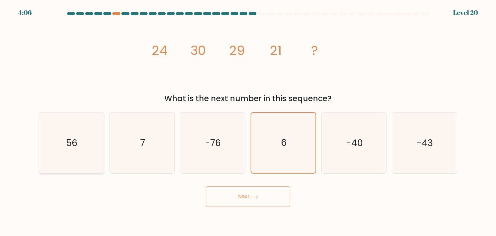
radio input "true"
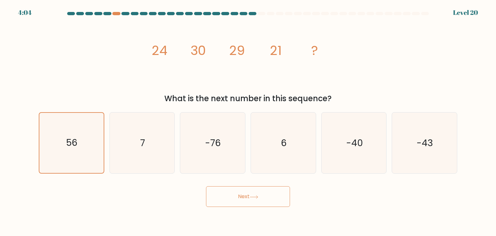
click at [257, 199] on button "Next" at bounding box center [248, 196] width 84 height 21
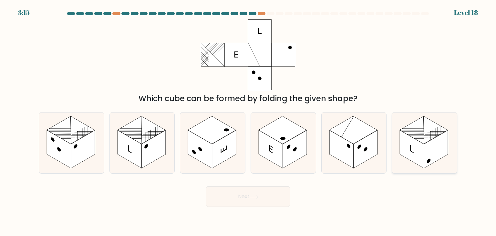
click at [412, 150] on rect at bounding box center [412, 149] width 24 height 38
click at [248, 121] on input "f." at bounding box center [248, 119] width 0 height 3
radio input "true"
click at [276, 192] on button "Next" at bounding box center [248, 196] width 84 height 21
click at [165, 143] on rect at bounding box center [153, 149] width 24 height 38
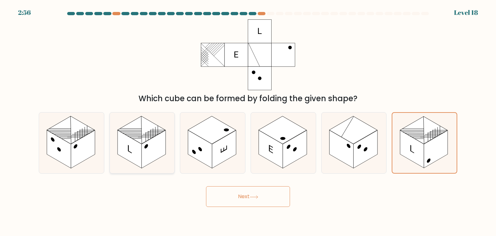
click at [248, 121] on input "b." at bounding box center [248, 119] width 0 height 3
radio input "true"
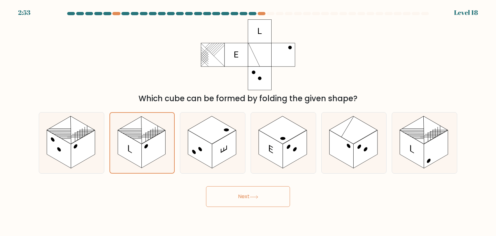
click at [239, 201] on button "Next" at bounding box center [248, 196] width 84 height 21
click at [247, 194] on button "Next" at bounding box center [248, 196] width 84 height 21
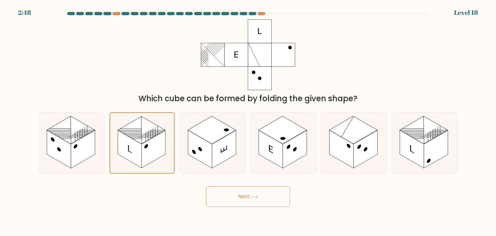
click at [239, 187] on button "Next" at bounding box center [248, 196] width 84 height 21
click at [243, 195] on button "Next" at bounding box center [248, 196] width 84 height 21
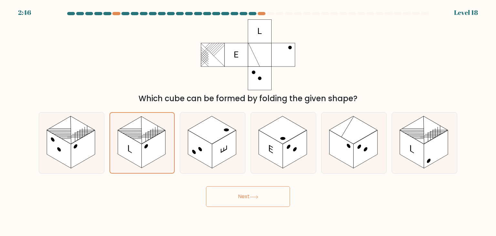
click at [243, 195] on button "Next" at bounding box center [248, 196] width 84 height 21
click at [343, 213] on body "2:45 Level 18" at bounding box center [248, 118] width 496 height 236
click at [250, 198] on button "Next" at bounding box center [248, 196] width 84 height 21
click at [214, 159] on rect at bounding box center [224, 149] width 24 height 38
click at [248, 121] on input "c." at bounding box center [248, 119] width 0 height 3
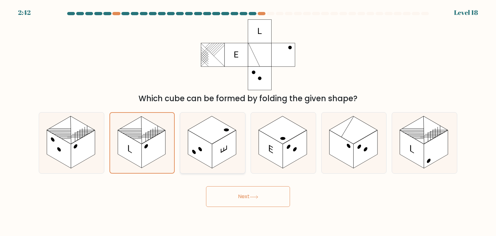
radio input "true"
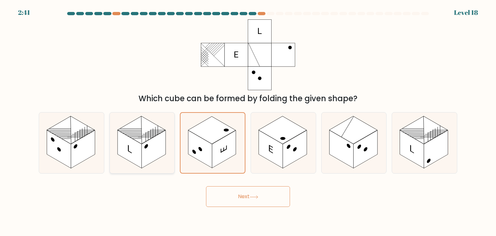
click at [167, 150] on icon at bounding box center [142, 142] width 65 height 61
click at [248, 121] on input "b." at bounding box center [248, 119] width 0 height 3
radio input "true"
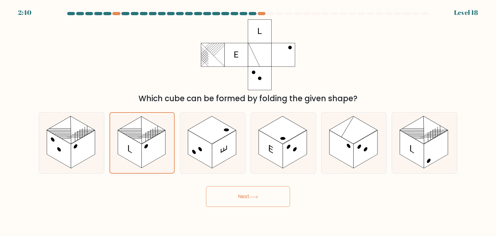
click at [231, 188] on button "Next" at bounding box center [248, 196] width 84 height 21
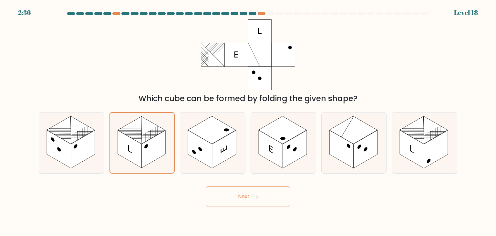
click at [245, 197] on button "Next" at bounding box center [248, 196] width 84 height 21
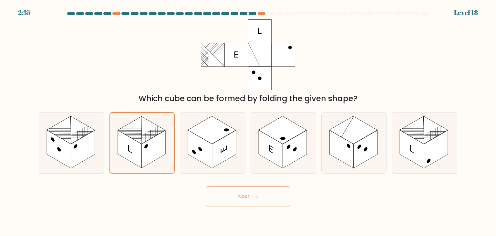
click at [245, 197] on button "Next" at bounding box center [248, 196] width 84 height 21
click at [419, 145] on rect at bounding box center [412, 149] width 24 height 38
click at [248, 121] on input "f." at bounding box center [248, 119] width 0 height 3
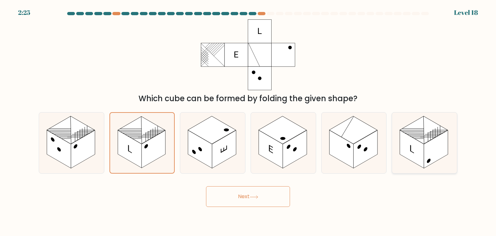
radio input "true"
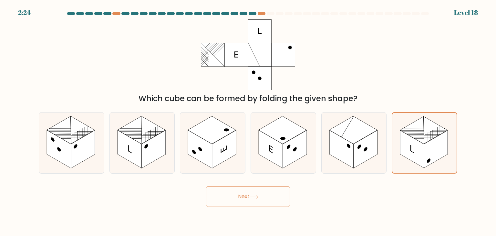
click at [272, 195] on button "Next" at bounding box center [248, 196] width 84 height 21
click at [150, 132] on line at bounding box center [150, 134] width 15 height 9
click at [248, 121] on input "b." at bounding box center [248, 119] width 0 height 3
radio input "true"
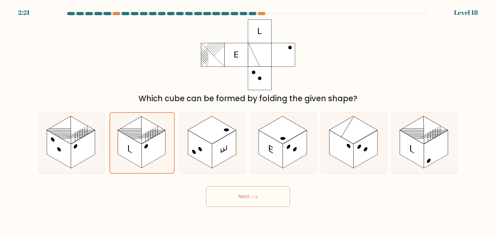
click at [215, 192] on button "Next" at bounding box center [248, 196] width 84 height 21
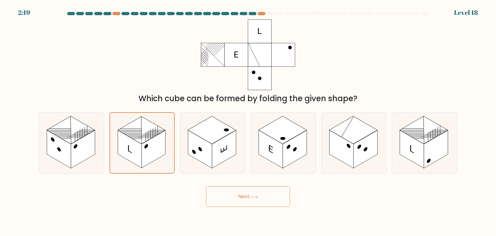
click at [215, 192] on button "Next" at bounding box center [248, 196] width 84 height 21
click at [206, 186] on button "Next" at bounding box center [248, 196] width 84 height 21
click at [215, 192] on button "Next" at bounding box center [248, 196] width 84 height 21
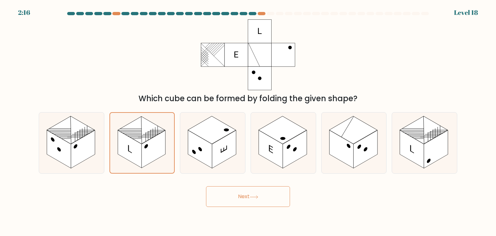
click at [215, 192] on button "Next" at bounding box center [248, 196] width 84 height 21
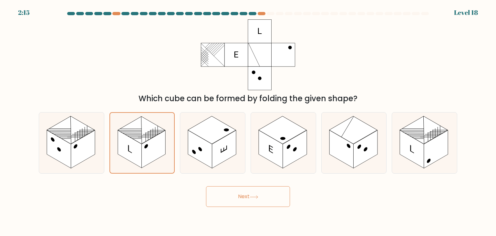
click at [215, 192] on button "Next" at bounding box center [248, 196] width 84 height 21
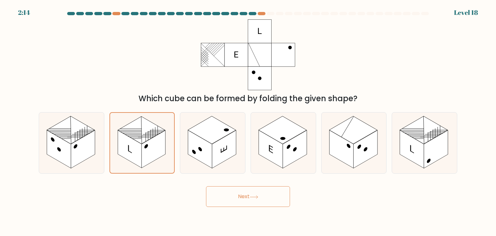
click at [215, 192] on button "Next" at bounding box center [248, 196] width 84 height 21
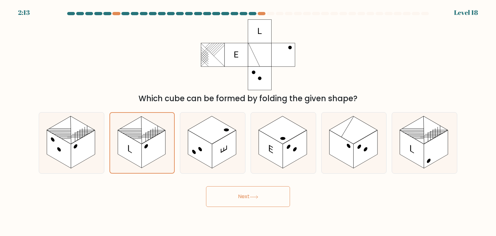
click at [215, 192] on button "Next" at bounding box center [248, 196] width 84 height 21
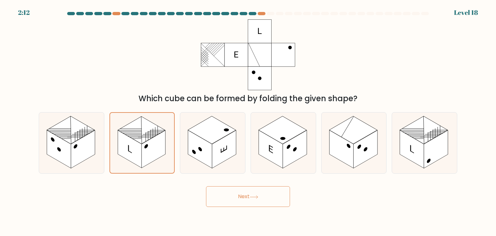
click at [215, 192] on button "Next" at bounding box center [248, 196] width 84 height 21
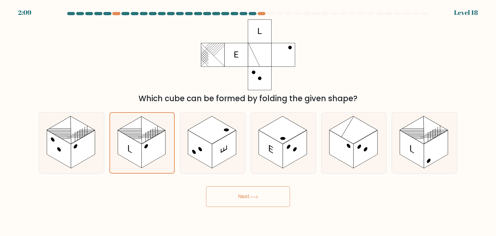
click at [269, 14] on div at bounding box center [271, 13] width 8 height 3
click at [248, 194] on button "Next" at bounding box center [248, 196] width 84 height 21
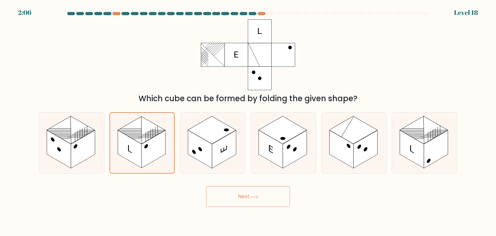
click at [248, 194] on button "Next" at bounding box center [248, 196] width 84 height 21
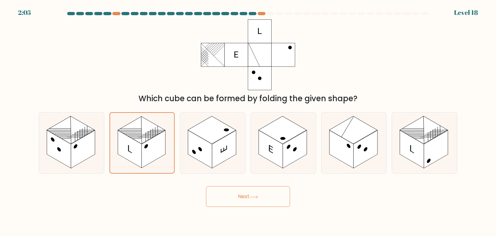
click at [248, 194] on button "Next" at bounding box center [248, 196] width 84 height 21
click at [150, 143] on rect at bounding box center [153, 149] width 24 height 38
click at [248, 121] on input "b." at bounding box center [248, 119] width 0 height 3
radio input "true"
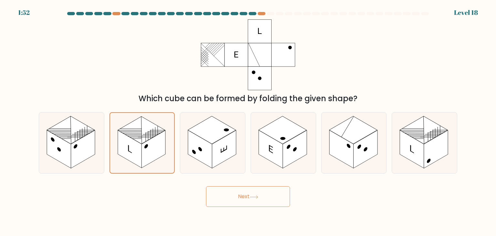
click at [227, 198] on button "Next" at bounding box center [248, 196] width 84 height 21
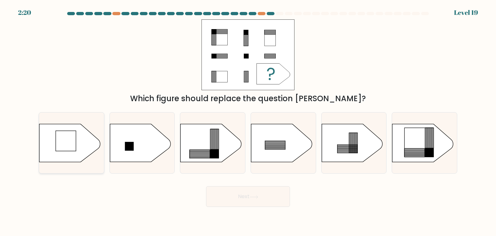
click at [67, 147] on rect at bounding box center [66, 140] width 20 height 20
click at [248, 121] on input "a." at bounding box center [248, 119] width 0 height 3
radio input "true"
click at [238, 191] on button "Next" at bounding box center [248, 196] width 84 height 21
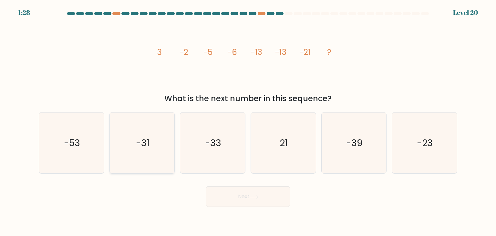
click at [147, 131] on icon "-31" at bounding box center [142, 142] width 61 height 61
click at [248, 121] on input "b. -31" at bounding box center [248, 119] width 0 height 3
radio input "true"
click at [230, 198] on button "Next" at bounding box center [248, 196] width 84 height 21
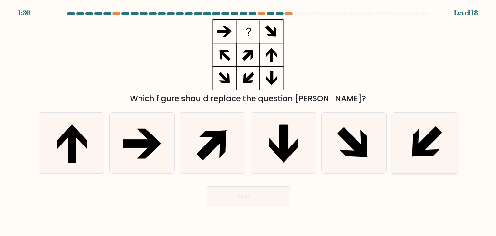
click at [423, 147] on icon at bounding box center [427, 141] width 29 height 29
click at [248, 121] on input "f." at bounding box center [248, 119] width 0 height 3
radio input "true"
click at [95, 138] on icon at bounding box center [71, 142] width 61 height 61
click at [248, 121] on input "a." at bounding box center [248, 119] width 0 height 3
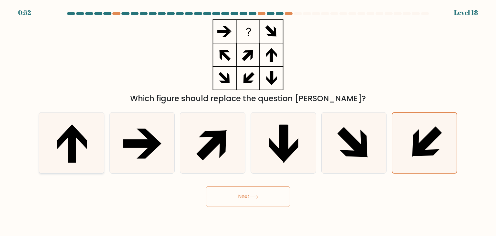
radio input "true"
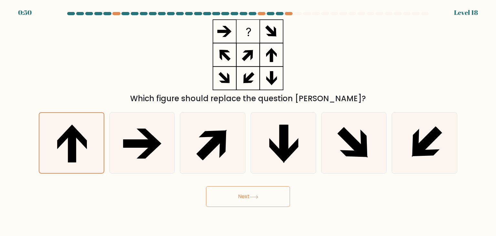
click at [244, 199] on button "Next" at bounding box center [248, 196] width 84 height 21
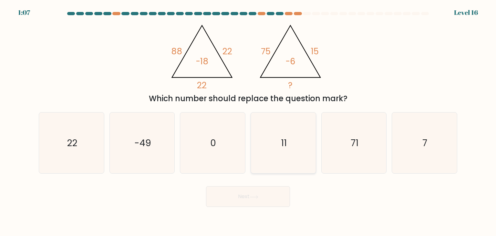
click at [288, 148] on icon "11" at bounding box center [283, 142] width 61 height 61
click at [248, 121] on input "d. 11" at bounding box center [248, 119] width 0 height 3
radio input "true"
click at [260, 194] on button "Next" at bounding box center [248, 196] width 84 height 21
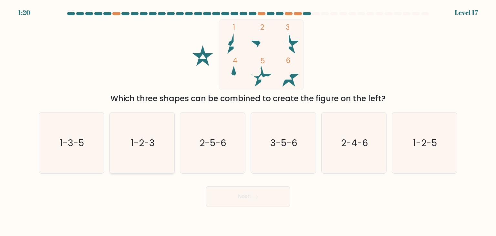
click at [149, 144] on text "1-2-3" at bounding box center [143, 142] width 24 height 13
click at [248, 121] on input "b. 1-2-3" at bounding box center [248, 119] width 0 height 3
radio input "true"
click at [238, 193] on button "Next" at bounding box center [248, 196] width 84 height 21
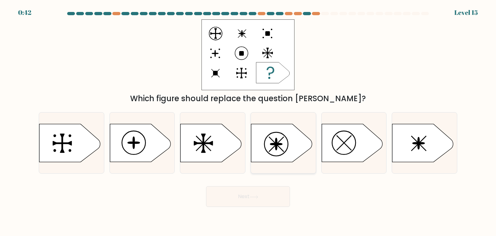
click at [279, 141] on rect at bounding box center [276, 143] width 15 height 15
click at [248, 121] on input "d." at bounding box center [248, 119] width 0 height 3
radio input "true"
click at [253, 199] on button "Next" at bounding box center [248, 196] width 84 height 21
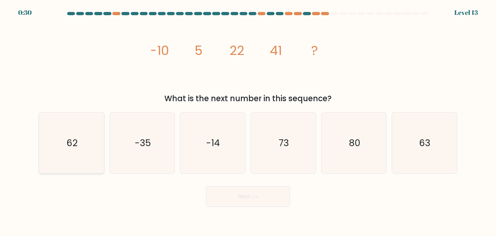
click at [87, 137] on icon "62" at bounding box center [71, 142] width 61 height 61
click at [248, 121] on input "a. 62" at bounding box center [248, 119] width 0 height 3
radio input "true"
click at [250, 198] on button "Next" at bounding box center [248, 196] width 84 height 21
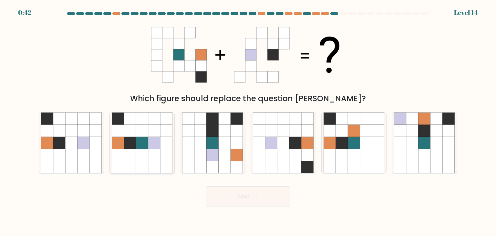
click at [147, 161] on icon at bounding box center [142, 167] width 12 height 12
click at [248, 121] on input "b." at bounding box center [248, 119] width 0 height 3
radio input "true"
click at [254, 199] on button "Next" at bounding box center [248, 196] width 84 height 21
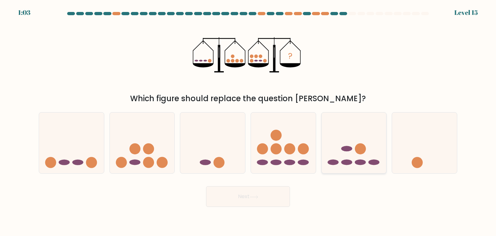
click at [360, 166] on icon at bounding box center [353, 143] width 65 height 54
click at [248, 121] on input "e." at bounding box center [248, 119] width 0 height 3
radio input "true"
click at [267, 189] on button "Next" at bounding box center [248, 196] width 84 height 21
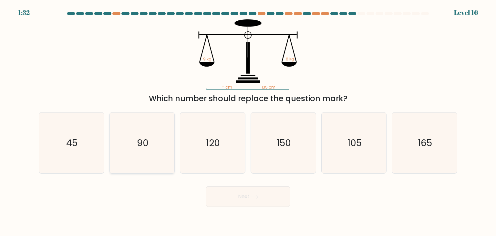
click at [147, 154] on icon "90" at bounding box center [142, 142] width 61 height 61
click at [248, 121] on input "b. 90" at bounding box center [248, 119] width 0 height 3
radio input "true"
click at [281, 204] on button "Next" at bounding box center [248, 196] width 84 height 21
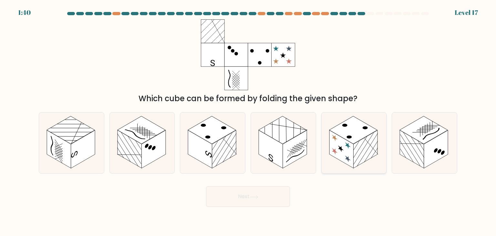
click at [354, 145] on rect at bounding box center [365, 149] width 24 height 38
click at [248, 121] on input "e." at bounding box center [248, 119] width 0 height 3
radio input "true"
click at [260, 204] on button "Next" at bounding box center [248, 196] width 84 height 21
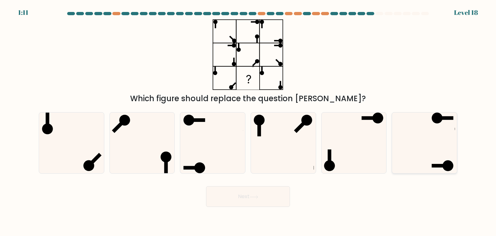
click at [431, 155] on icon at bounding box center [424, 142] width 61 height 61
click at [248, 121] on input "f." at bounding box center [248, 119] width 0 height 3
radio input "true"
click at [267, 199] on button "Next" at bounding box center [248, 196] width 84 height 21
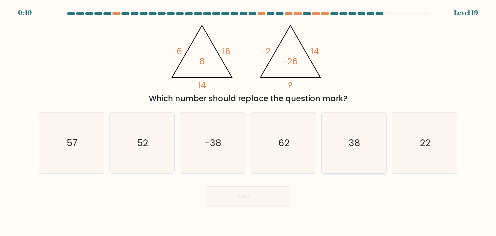
click at [334, 150] on icon "38" at bounding box center [353, 142] width 61 height 61
click at [248, 121] on input "e. 38" at bounding box center [248, 119] width 0 height 3
radio input "true"
click at [274, 190] on button "Next" at bounding box center [248, 196] width 84 height 21
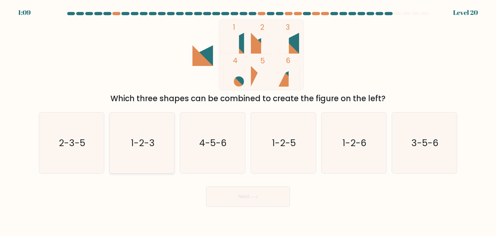
click at [138, 132] on icon "1-2-3" at bounding box center [142, 142] width 61 height 61
click at [248, 121] on input "b. 1-2-3" at bounding box center [248, 119] width 0 height 3
radio input "true"
click at [243, 192] on button "Next" at bounding box center [248, 196] width 84 height 21
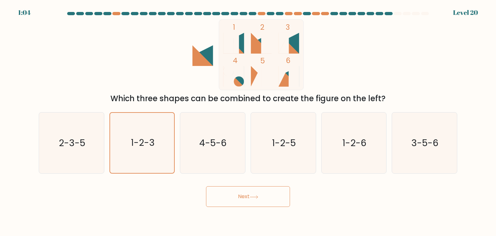
click at [243, 192] on button "Next" at bounding box center [248, 196] width 84 height 21
click at [271, 199] on button "Next" at bounding box center [248, 196] width 84 height 21
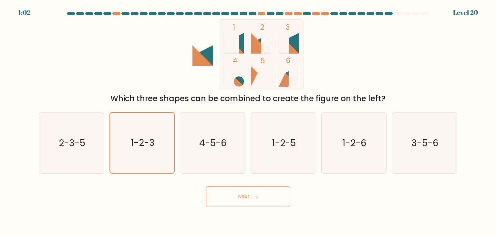
click at [271, 199] on button "Next" at bounding box center [248, 196] width 84 height 21
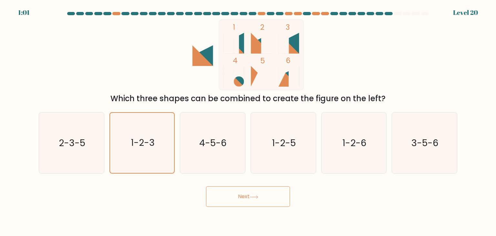
click at [271, 199] on button "Next" at bounding box center [248, 196] width 84 height 21
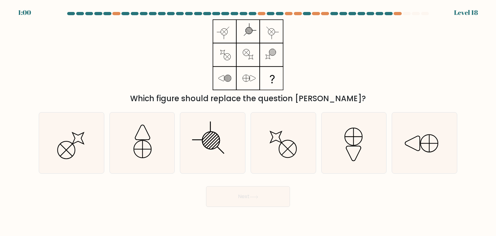
click at [271, 199] on button "Next" at bounding box center [248, 196] width 84 height 21
click at [312, 80] on div "Which figure should replace the question mark?" at bounding box center [248, 61] width 426 height 85
click at [157, 147] on icon at bounding box center [142, 142] width 61 height 61
click at [248, 121] on input "b." at bounding box center [248, 119] width 0 height 3
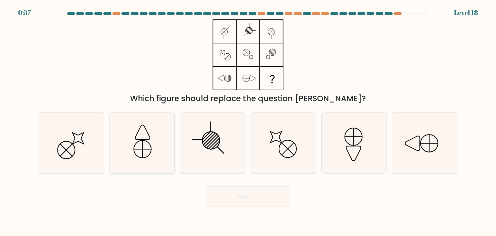
radio input "true"
click at [257, 207] on body "0:53 Level 18" at bounding box center [248, 118] width 496 height 236
click at [257, 195] on icon at bounding box center [254, 197] width 9 height 4
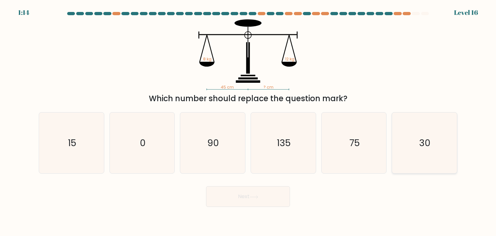
click at [430, 147] on text "30" at bounding box center [424, 142] width 11 height 13
click at [248, 121] on input "f. 30" at bounding box center [248, 119] width 0 height 3
radio input "true"
click at [286, 193] on button "Next" at bounding box center [248, 196] width 84 height 21
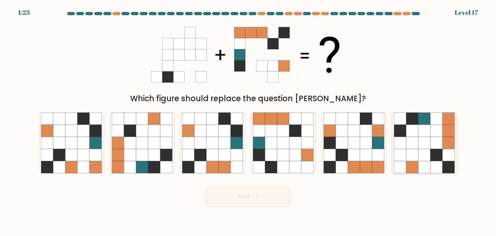
click at [427, 150] on icon at bounding box center [424, 155] width 12 height 12
click at [248, 121] on input "f." at bounding box center [248, 119] width 0 height 3
radio input "true"
click at [253, 197] on icon at bounding box center [254, 197] width 9 height 4
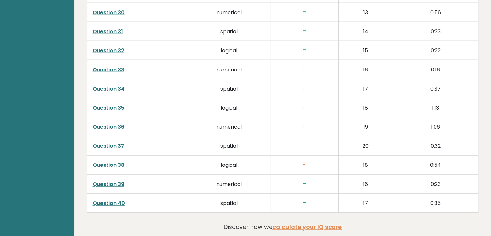
scroll to position [1713, 0]
